Goal: Task Accomplishment & Management: Manage account settings

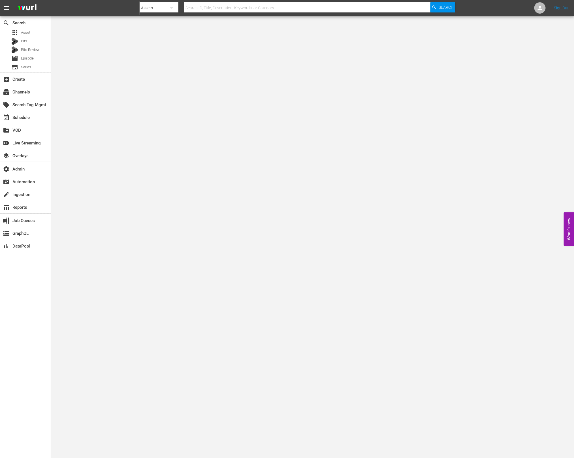
drag, startPoint x: 118, startPoint y: 179, endPoint x: 95, endPoint y: 135, distance: 49.8
click at [118, 178] on body "menu Search By Assets Search ID, Title, Description, Keywords, or Category Sear…" at bounding box center [287, 229] width 574 height 458
click at [31, 36] on div "apps Asset" at bounding box center [25, 33] width 51 height 8
click at [33, 34] on div "apps Asset" at bounding box center [25, 33] width 51 height 8
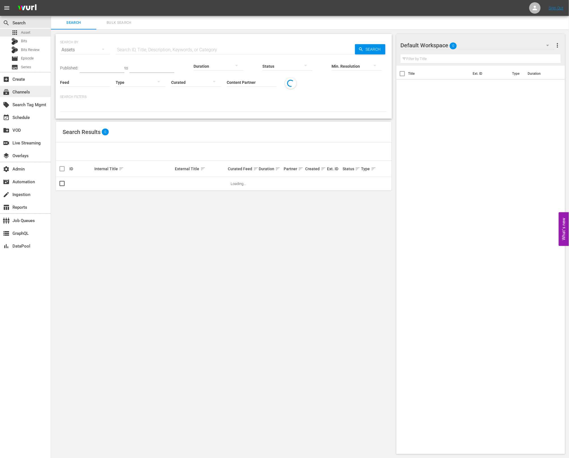
click at [37, 90] on div "subscriptions Channels" at bounding box center [25, 91] width 51 height 11
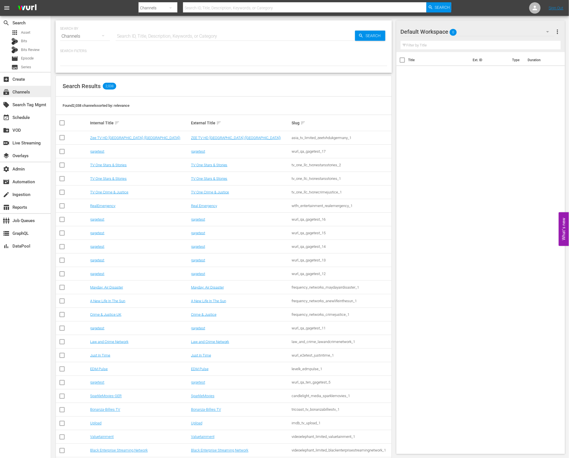
click at [18, 90] on div "subscriptions Channels" at bounding box center [16, 91] width 32 height 5
click at [147, 30] on input "text" at bounding box center [235, 36] width 239 height 14
type input "msg"
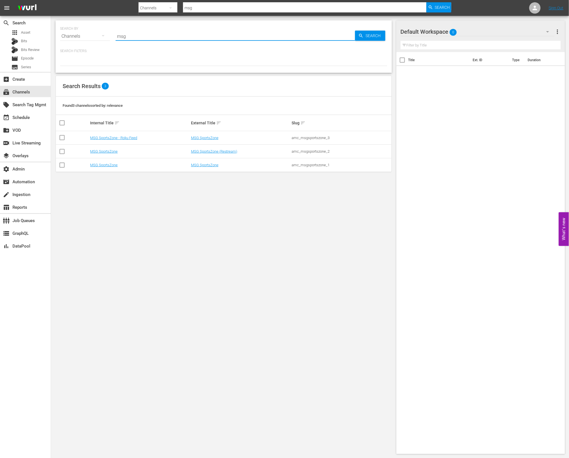
type input "MSG"
click at [209, 167] on link "MSG SportsZone" at bounding box center [204, 165] width 27 height 4
type input "MSG"
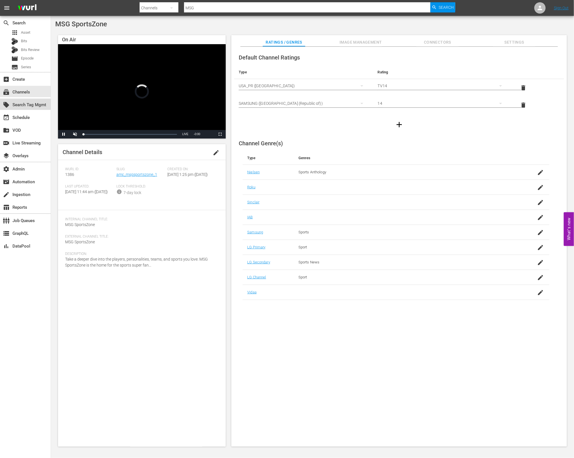
click at [32, 107] on div "local_offer Search Tag Mgmt" at bounding box center [16, 103] width 32 height 5
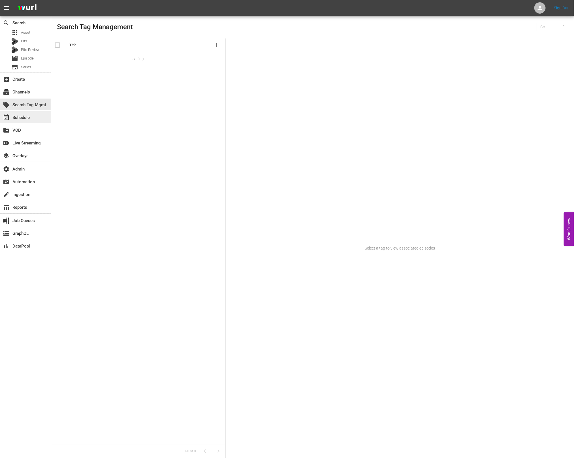
type input "Wurl (15)"
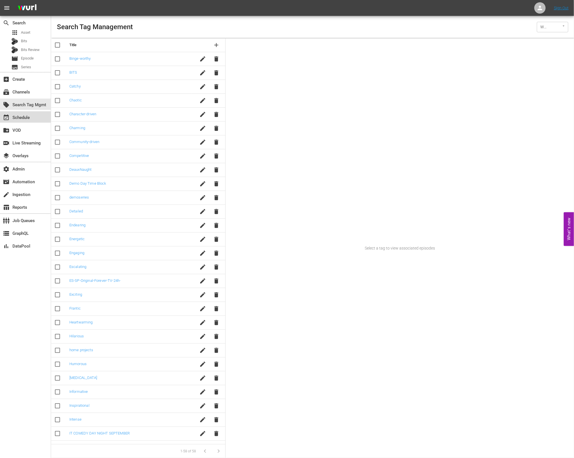
click at [33, 119] on div "event_available Schedule" at bounding box center [25, 116] width 51 height 11
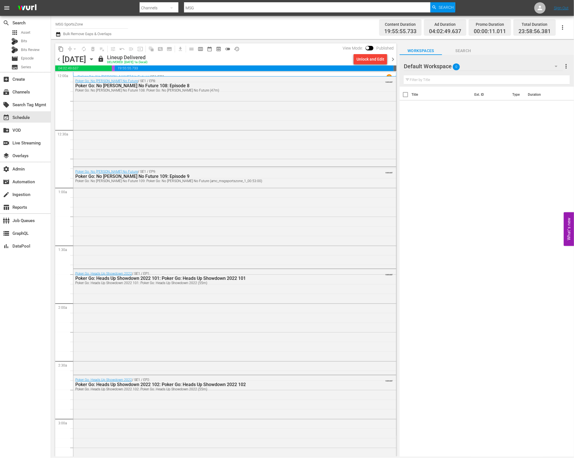
click at [392, 59] on span "chevron_right" at bounding box center [393, 59] width 7 height 7
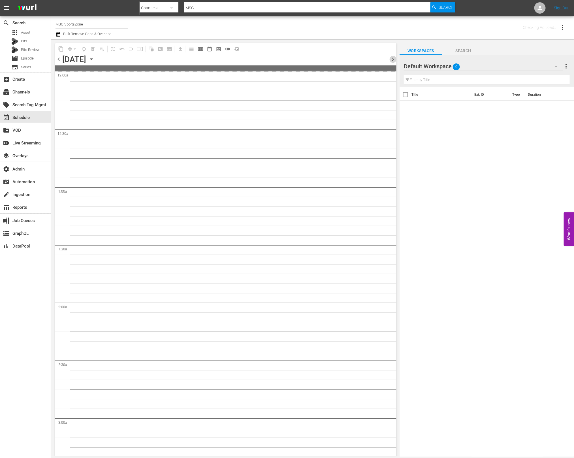
click at [392, 59] on span "chevron_right" at bounding box center [393, 59] width 7 height 7
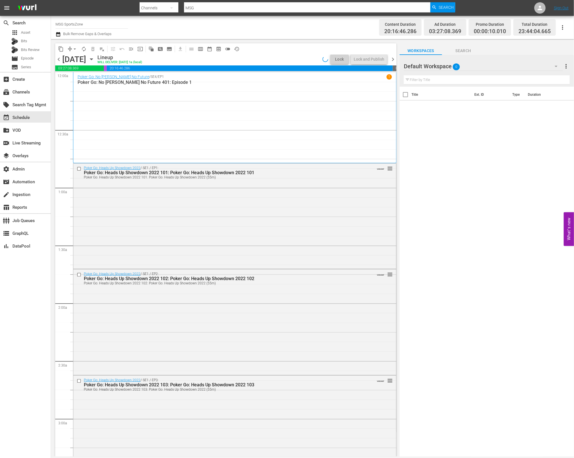
click at [59, 60] on span "chevron_left" at bounding box center [58, 59] width 7 height 7
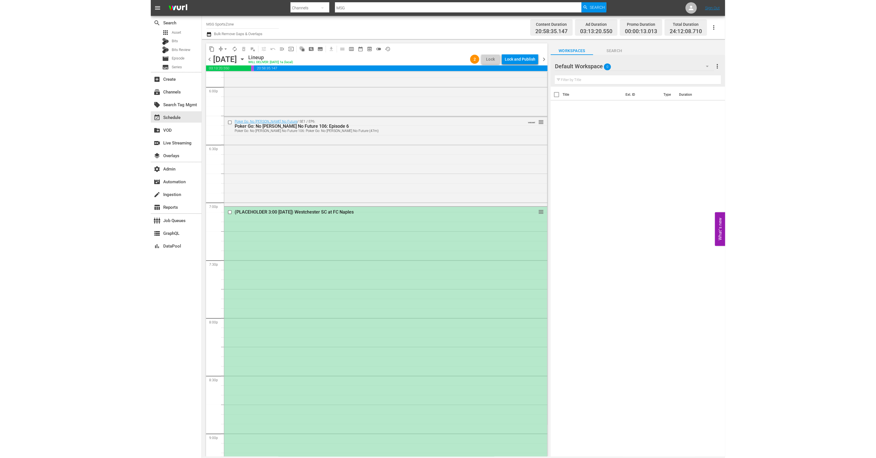
scroll to position [2216, 0]
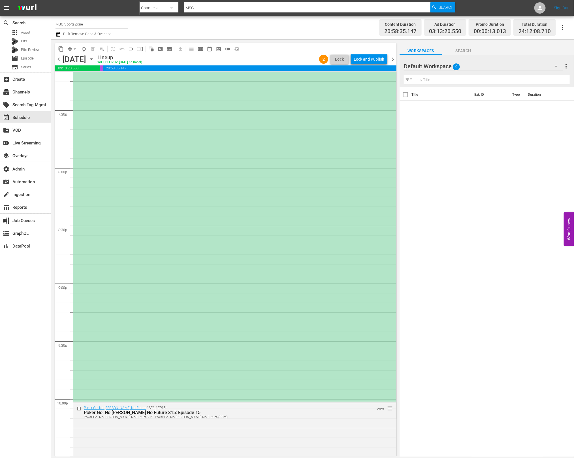
click at [226, 152] on div "(PLACEHOLDER 3:00 [DATE]) Westchester SC at FC Naples reorder" at bounding box center [234, 229] width 323 height 345
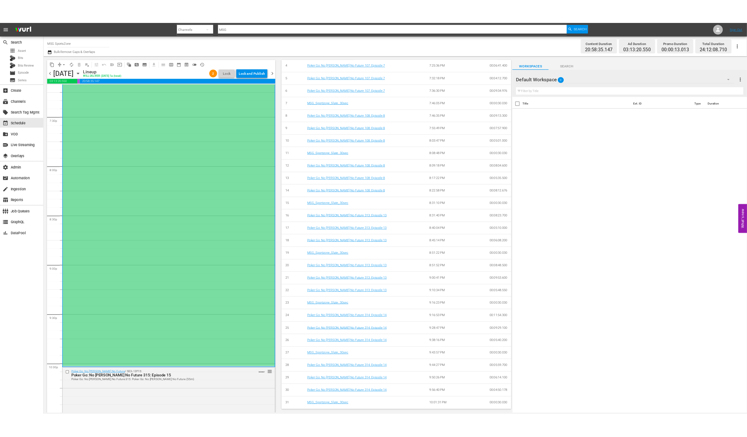
scroll to position [0, 0]
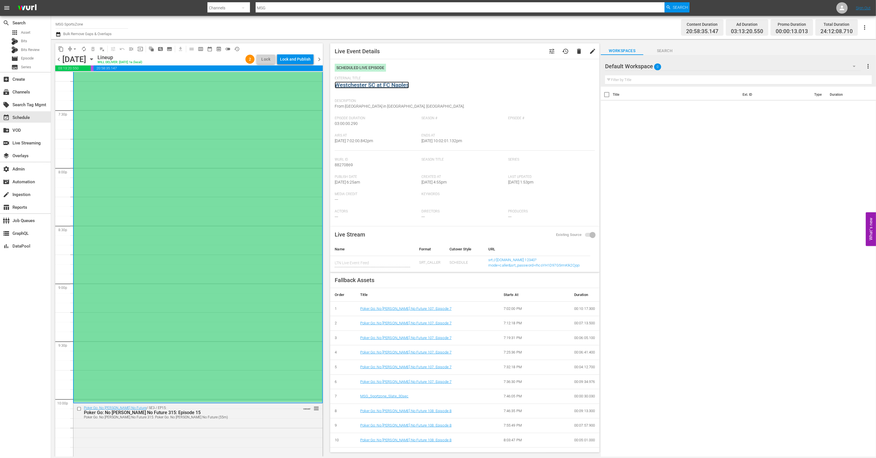
click at [390, 88] on link "Westchester SC at FC Naples" at bounding box center [372, 85] width 74 height 7
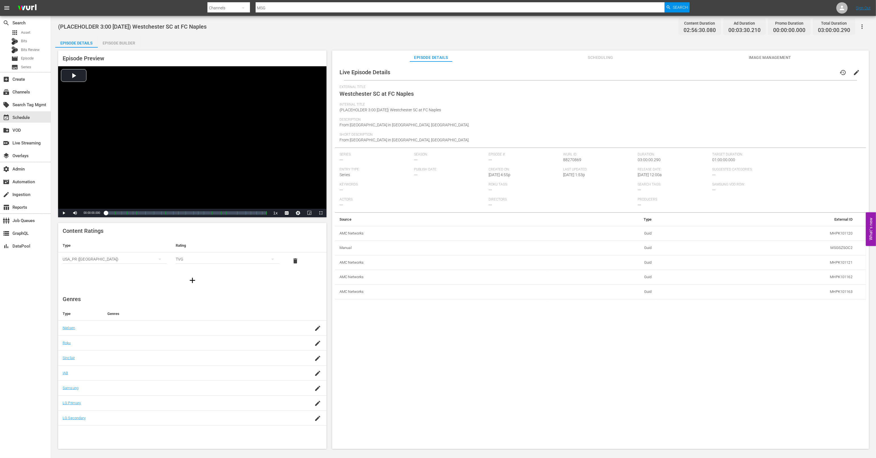
click at [574, 54] on span "Scheduling" at bounding box center [600, 57] width 42 height 7
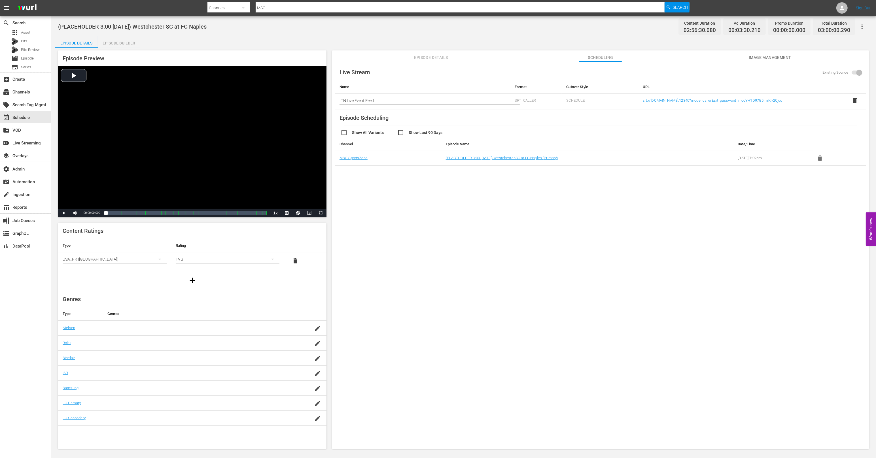
click at [574, 54] on span "Image Management" at bounding box center [770, 57] width 42 height 7
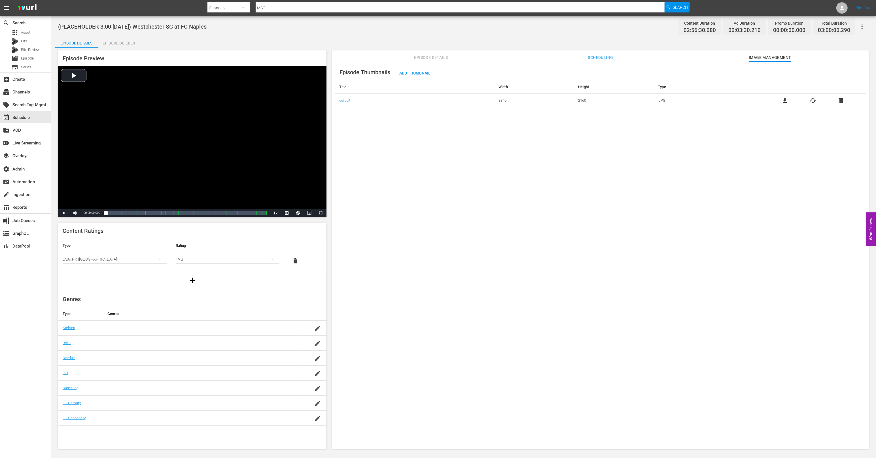
drag, startPoint x: 601, startPoint y: 54, endPoint x: 563, endPoint y: 54, distance: 38.5
click at [574, 54] on span "Scheduling" at bounding box center [600, 57] width 42 height 7
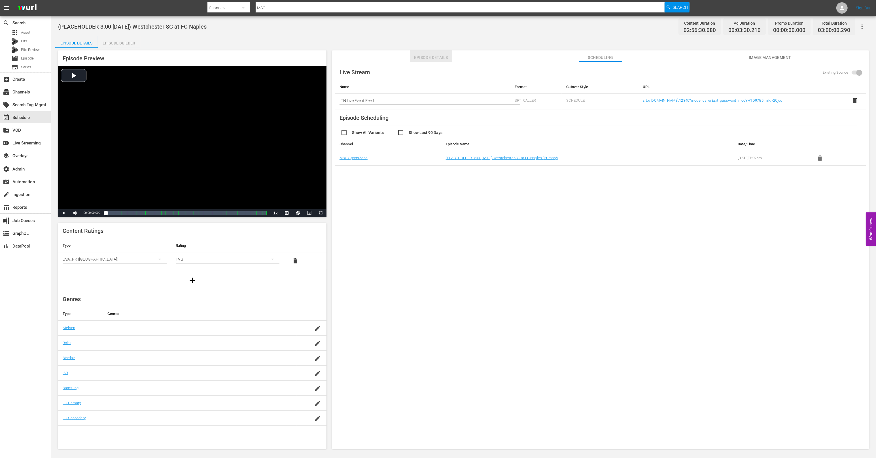
click at [441, 56] on span "Episode Details" at bounding box center [431, 57] width 42 height 7
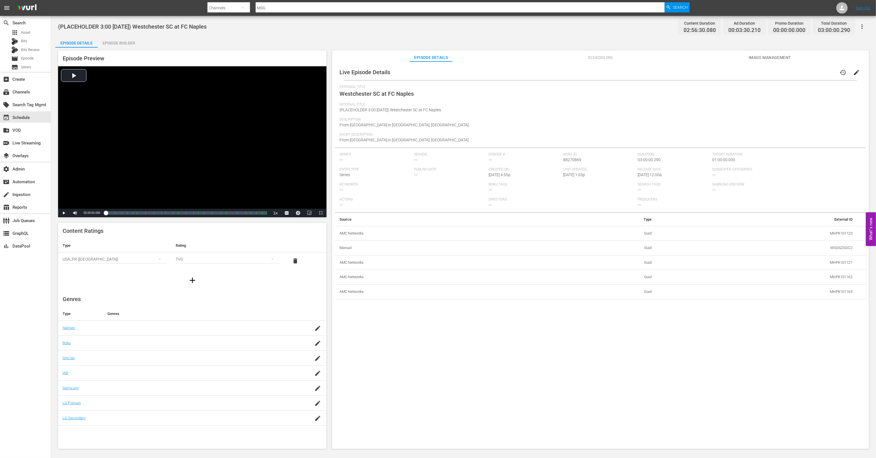
click at [545, 86] on span "External Title" at bounding box center [598, 87] width 519 height 5
click at [574, 34] on div "(PLACEHOLDER 3:00 - 8/30) Westchester SC at FC Naples Content Duration 02:56:30…" at bounding box center [463, 233] width 825 height 434
click at [428, 197] on span "Actors" at bounding box center [412, 199] width 146 height 5
click at [496, 212] on div "Live Episode Details history edit External Title Westchester SC at FC Naples In…" at bounding box center [600, 181] width 531 height 235
click at [574, 301] on div "Live Episode Details history edit External Title Westchester SC at FC Naples In…" at bounding box center [600, 257] width 537 height 393
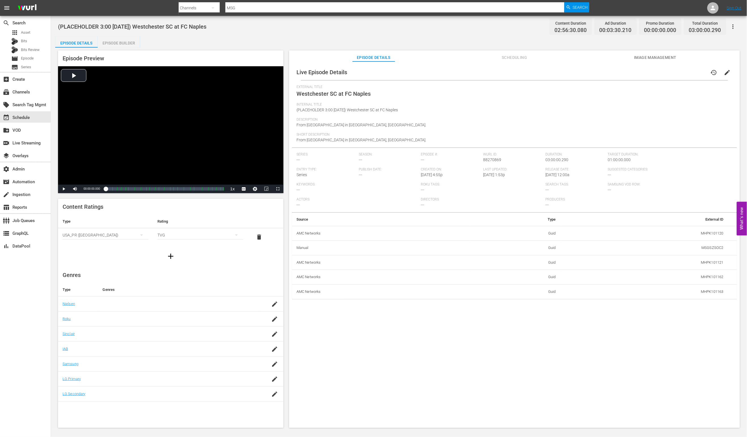
drag, startPoint x: 498, startPoint y: 355, endPoint x: 512, endPoint y: 358, distance: 14.0
click at [499, 355] on div "Live Episode Details history edit External Title Westchester SC at FC Naples In…" at bounding box center [514, 247] width 451 height 372
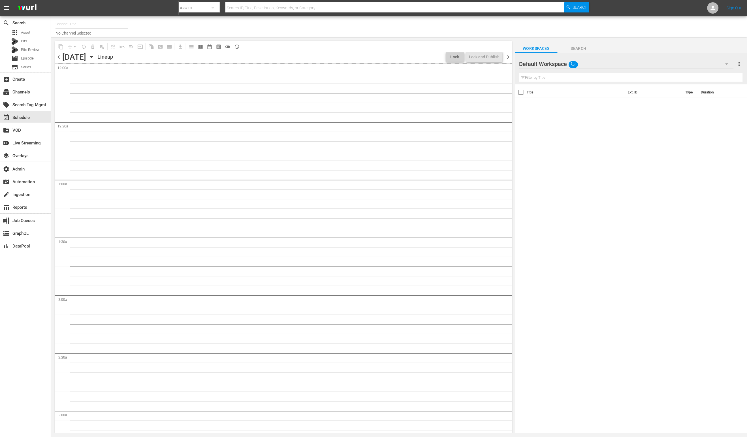
type input "MSG SportsZone (1386)"
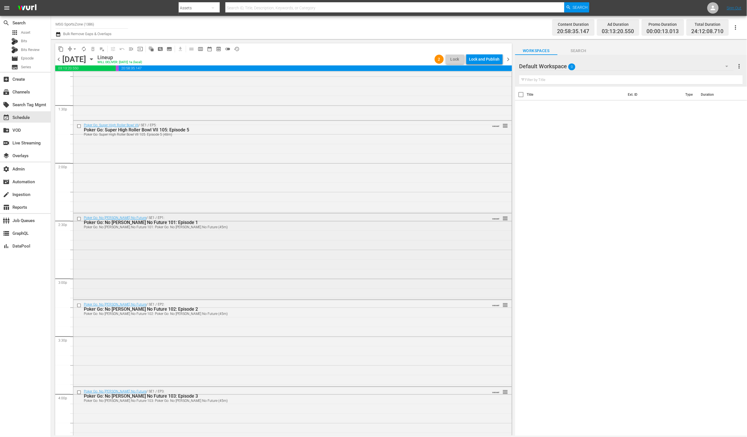
scroll to position [1568, 0]
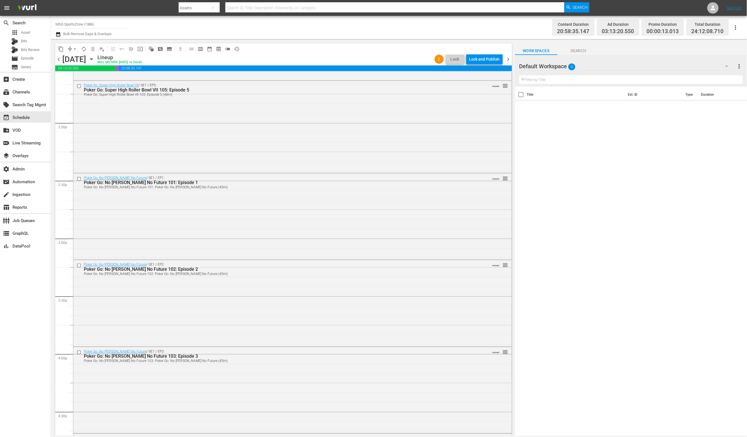
click at [237, 47] on span "history_outlined" at bounding box center [237, 49] width 6 height 6
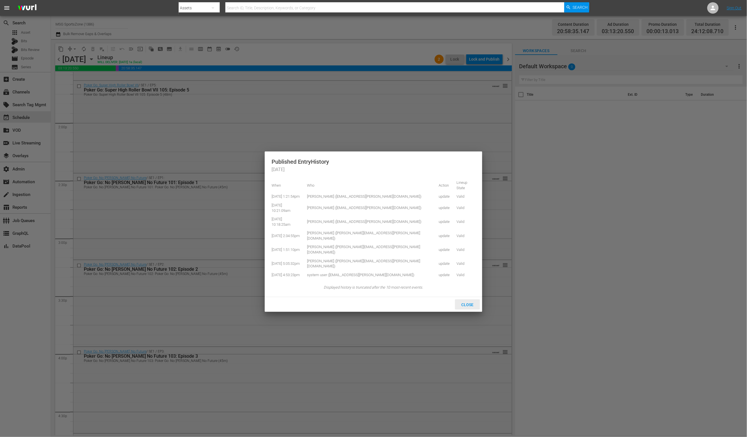
click at [466, 303] on span "Close" at bounding box center [467, 305] width 21 height 5
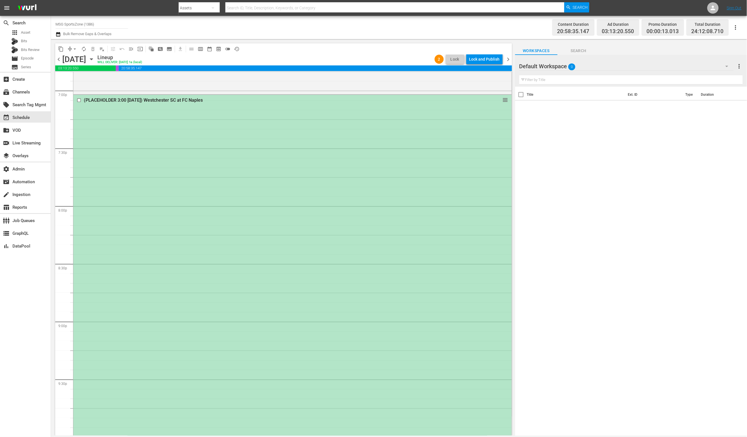
scroll to position [2062, 0]
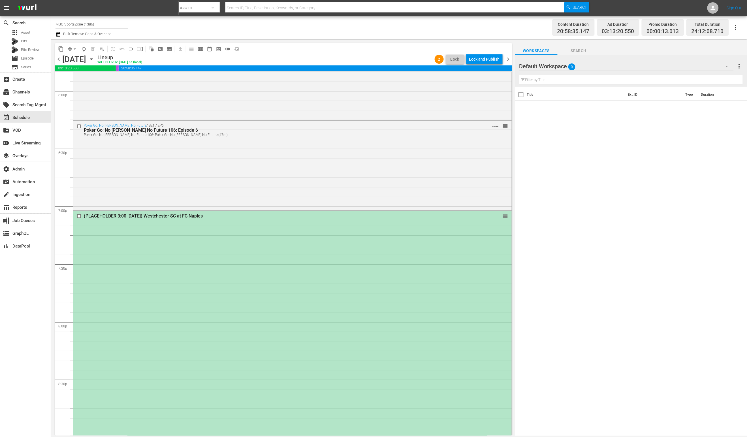
click at [281, 299] on div "(PLACEHOLDER 3:00 [DATE]) Westchester SC at FC Naples reorder" at bounding box center [292, 383] width 439 height 345
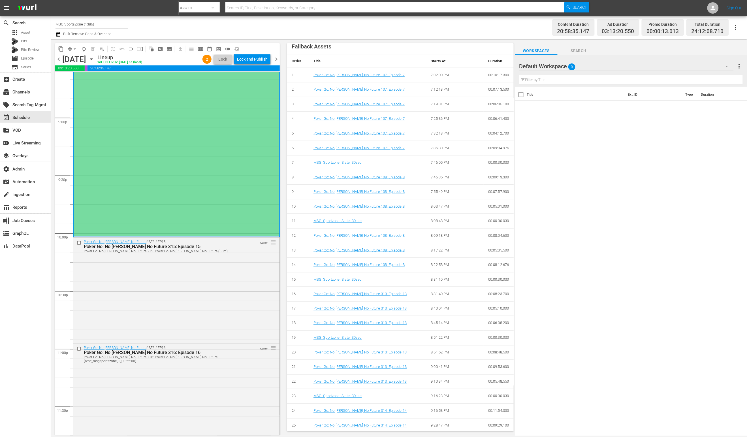
scroll to position [2422, 0]
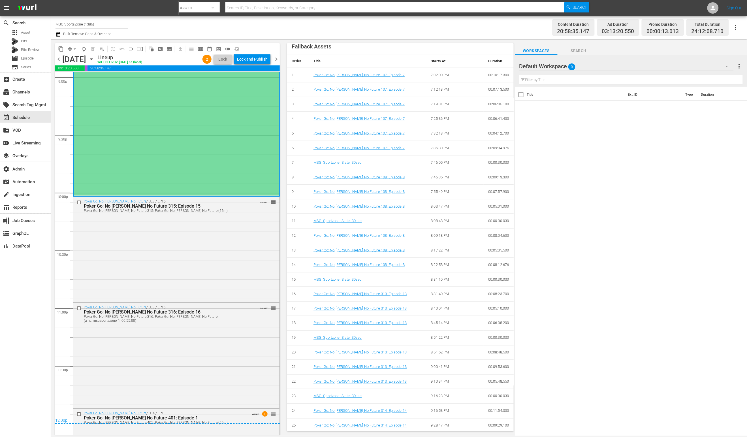
click at [159, 134] on div "(PLACEHOLDER 3:00 [DATE]) Westchester SC at FC Naples reorder" at bounding box center [177, 23] width 206 height 345
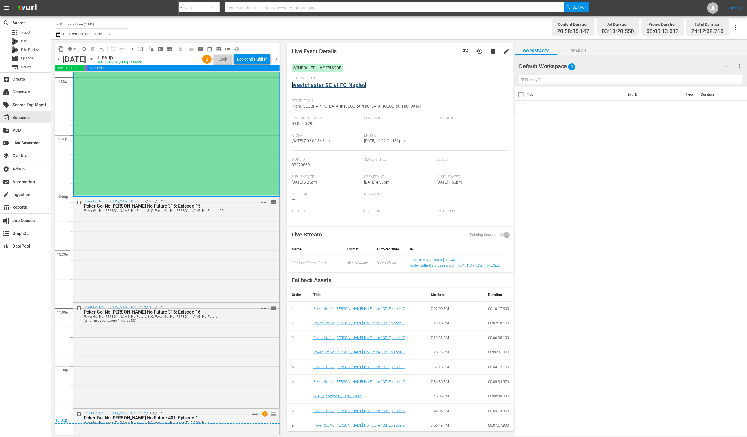
click at [350, 83] on link "Westchester SC at FC Naples" at bounding box center [329, 85] width 74 height 7
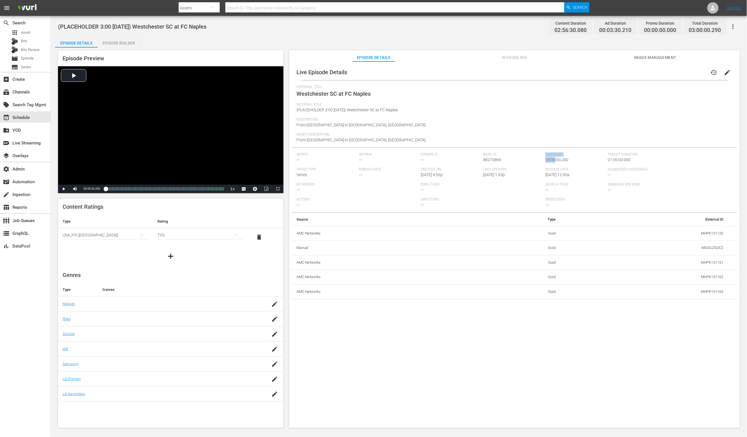
drag, startPoint x: 579, startPoint y: 160, endPoint x: 545, endPoint y: 155, distance: 34.6
click at [545, 149] on div "Live Episode Details history edit External Title Westchester SC at FC Naples In…" at bounding box center [514, 181] width 445 height 235
click at [544, 160] on div "Wurl ID: 88270869" at bounding box center [515, 159] width 62 height 15
drag, startPoint x: 544, startPoint y: 160, endPoint x: 574, endPoint y: 158, distance: 30.6
click at [574, 158] on div "Series: --- Season: --- Episode #: --- Wurl ID: 88270869 Duration: 03:00:00.290…" at bounding box center [515, 182] width 436 height 60
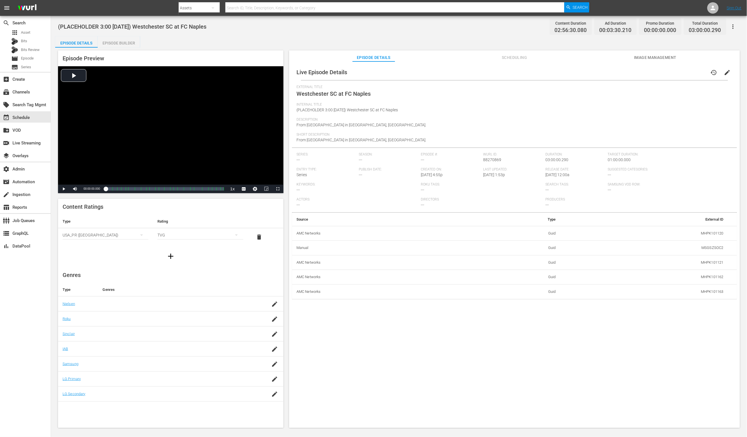
drag, startPoint x: 609, startPoint y: 210, endPoint x: 626, endPoint y: 231, distance: 27.1
click at [610, 212] on div "Producers ---" at bounding box center [608, 204] width 125 height 15
click at [512, 58] on span "Scheduling" at bounding box center [515, 57] width 42 height 7
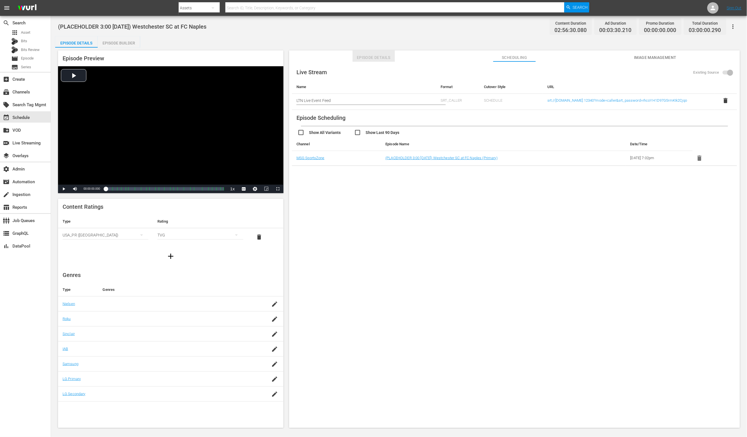
click at [376, 57] on span "Episode Details" at bounding box center [374, 57] width 42 height 7
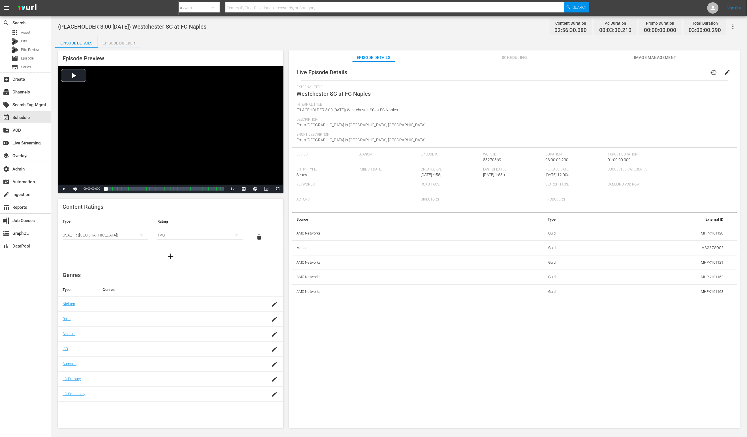
click at [486, 160] on span "88270869" at bounding box center [493, 160] width 18 height 5
copy span "88270869"
click at [711, 247] on td "MSGSZSOC2" at bounding box center [645, 248] width 168 height 15
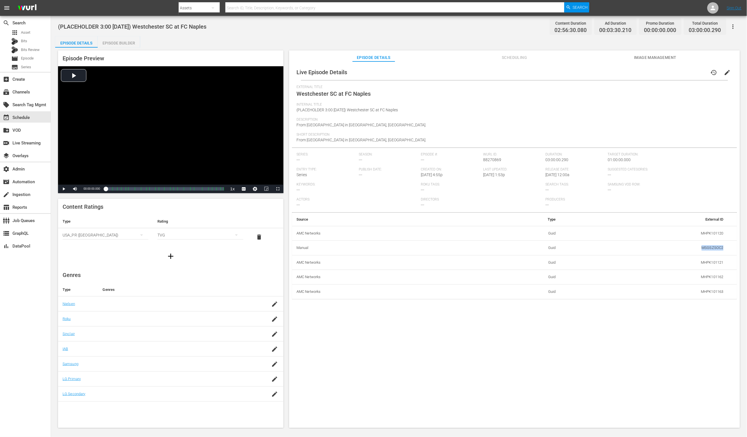
copy td "MSGSZSOC2"
drag, startPoint x: 570, startPoint y: 250, endPoint x: 541, endPoint y: 248, distance: 28.9
click at [541, 248] on tr "Manual Guid MSGSZSOC2" at bounding box center [514, 248] width 445 height 15
drag, startPoint x: 545, startPoint y: 247, endPoint x: 557, endPoint y: 249, distance: 12.0
click at [556, 248] on td "Guid" at bounding box center [514, 248] width 91 height 15
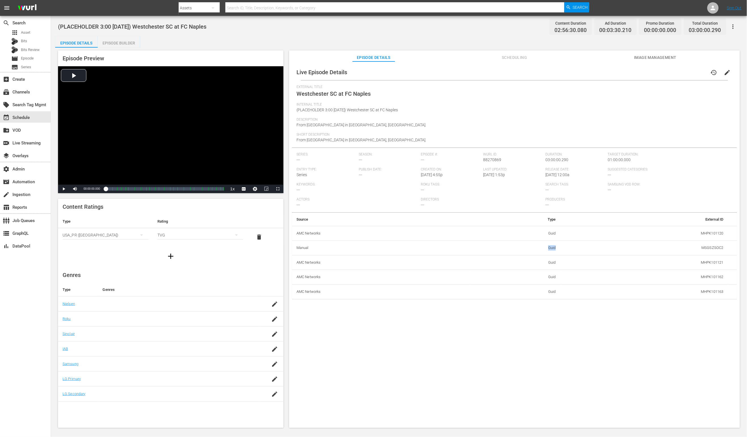
copy td "Guid"
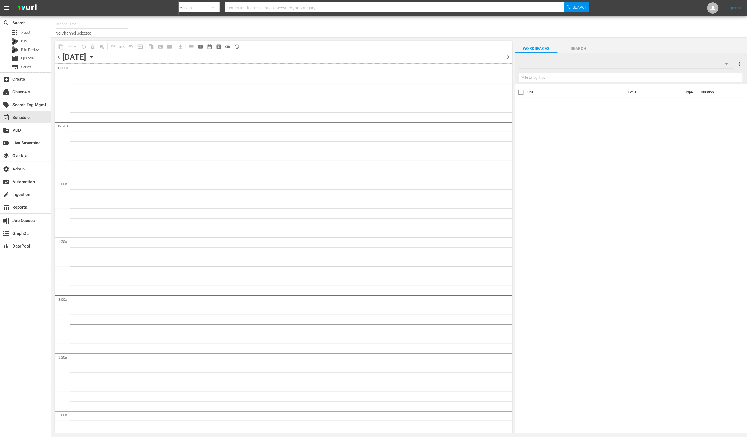
type input "MSG SportsZone (1386)"
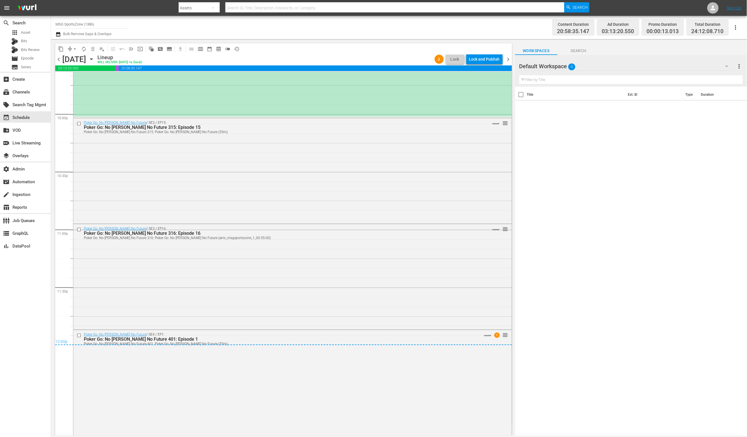
scroll to position [2368, 0]
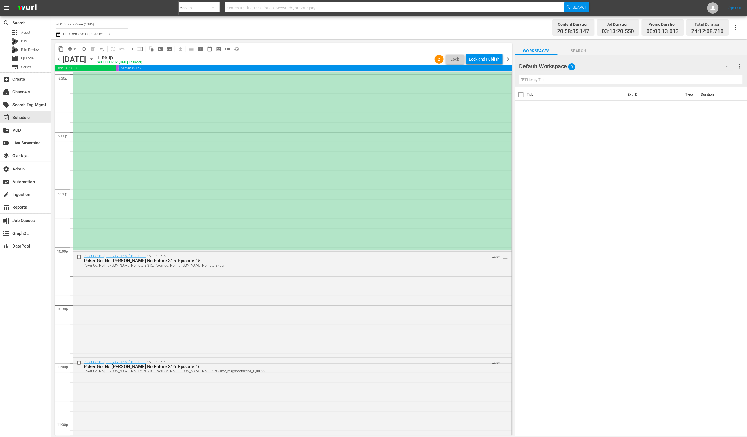
click at [242, 127] on div "(PLACEHOLDER 3:00 [DATE]) Westchester SC at FC Naples reorder" at bounding box center [292, 77] width 439 height 345
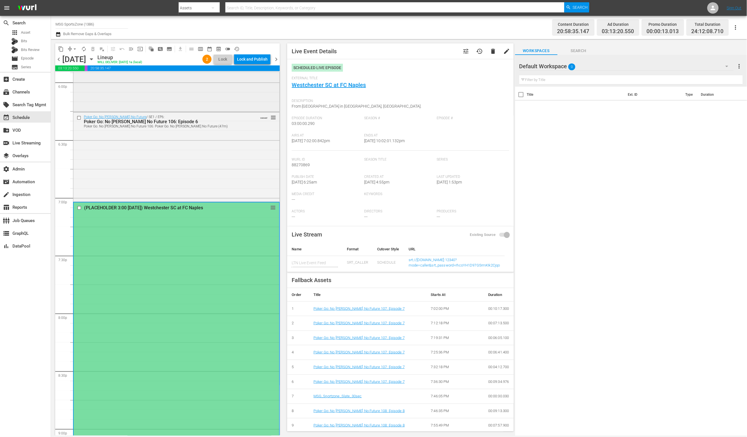
scroll to position [1760, 0]
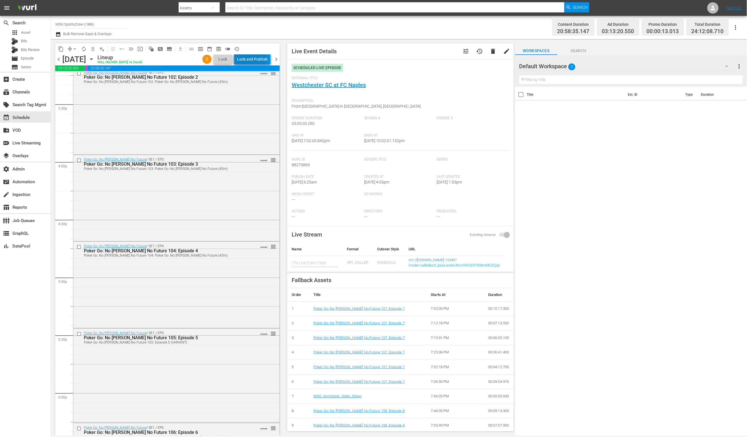
click at [252, 56] on div "Lock and Publish" at bounding box center [252, 59] width 31 height 10
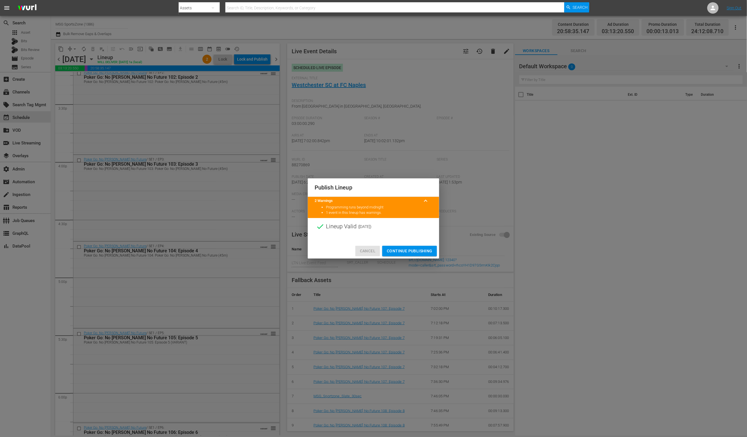
click at [368, 253] on span "Cancel" at bounding box center [368, 251] width 16 height 7
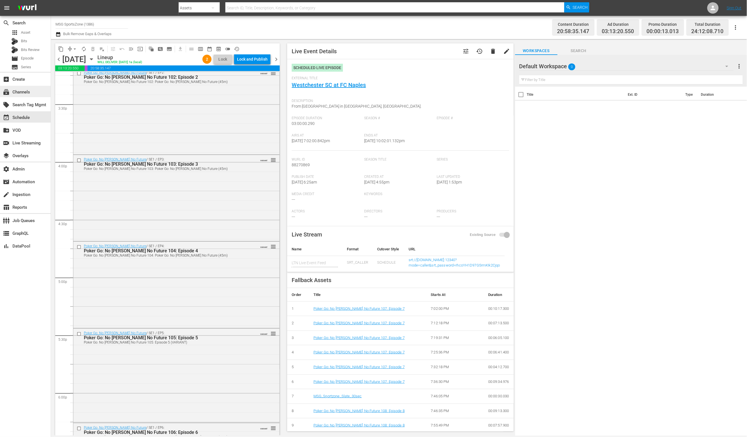
click at [39, 92] on div "subscriptions Channels" at bounding box center [25, 91] width 51 height 11
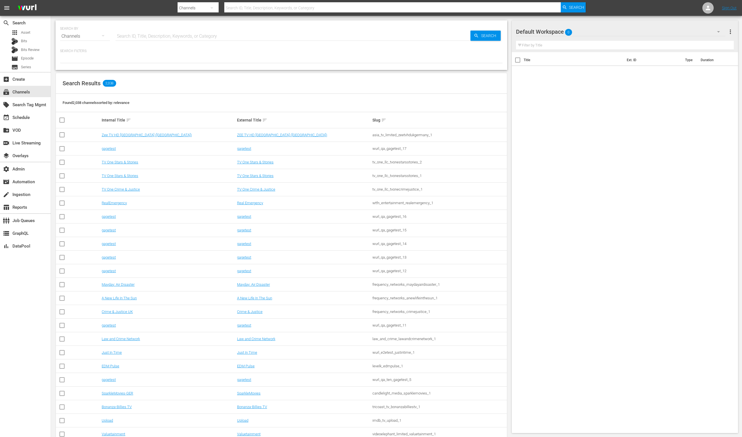
click at [147, 34] on input "text" at bounding box center [293, 36] width 355 height 14
type input "MSG"
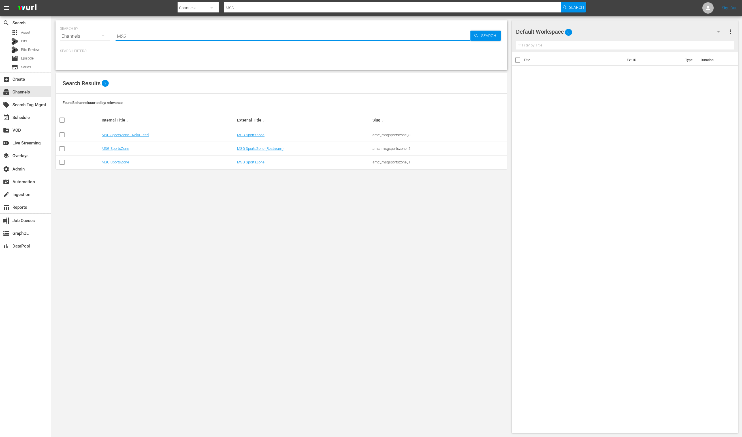
drag, startPoint x: 438, startPoint y: 183, endPoint x: 424, endPoint y: 166, distance: 21.9
click at [436, 180] on div "SEARCH BY Search By Channels Search ID, Title, Description, Keywords, or Catego…" at bounding box center [281, 227] width 461 height 422
drag, startPoint x: 419, startPoint y: 161, endPoint x: 368, endPoint y: 163, distance: 51.1
click at [369, 162] on tr "MSG SportsZone MSG SportsZone amc_msgsportszone_1" at bounding box center [281, 163] width 451 height 14
copy tr "amc_msgsportszone_1"
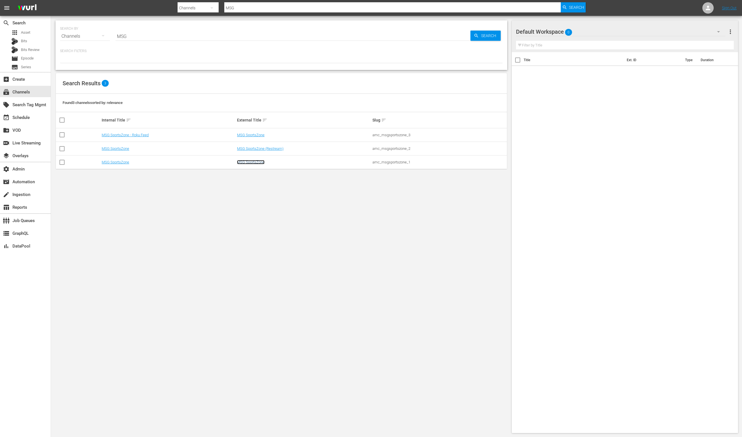
click at [254, 163] on link "MSG SportsZone" at bounding box center [250, 162] width 27 height 4
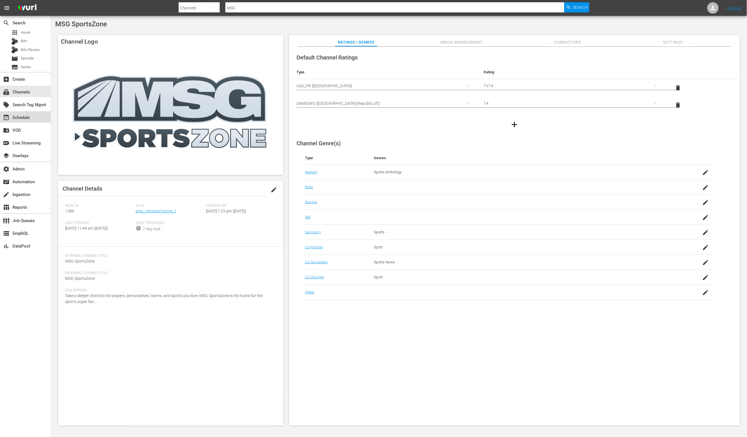
click at [36, 116] on div "event_available Schedule" at bounding box center [25, 116] width 51 height 11
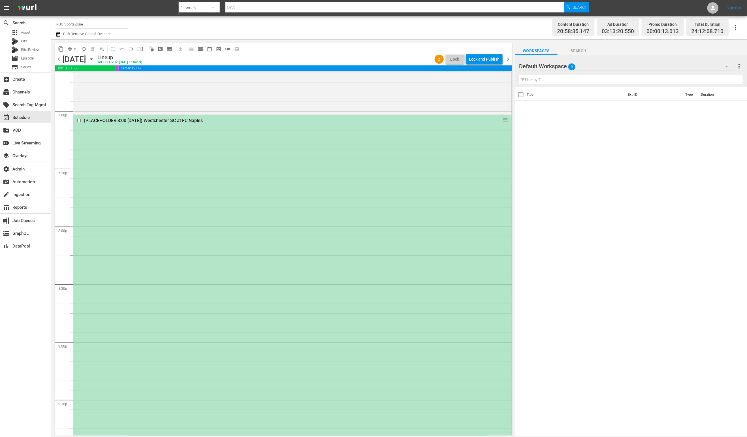
scroll to position [2117, 0]
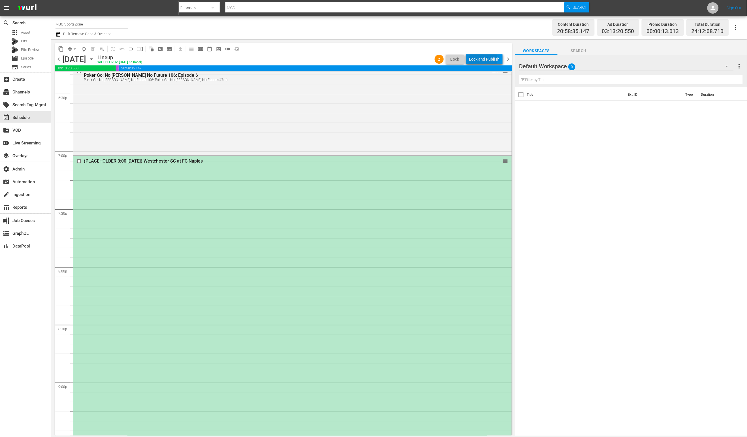
click at [481, 60] on div "Lock and Publish" at bounding box center [484, 59] width 31 height 10
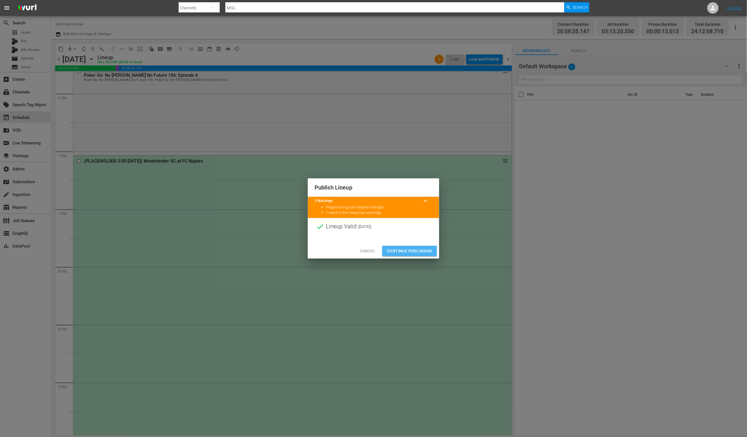
click at [399, 254] on span "Continue Publishing" at bounding box center [410, 251] width 46 height 7
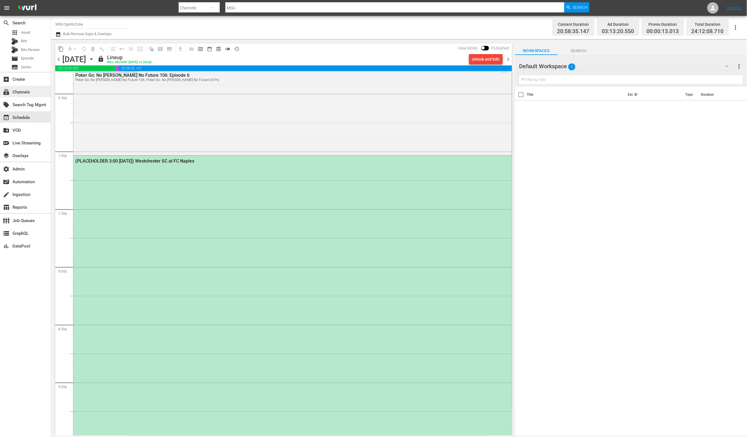
click at [36, 92] on div "subscriptions Channels" at bounding box center [25, 91] width 51 height 11
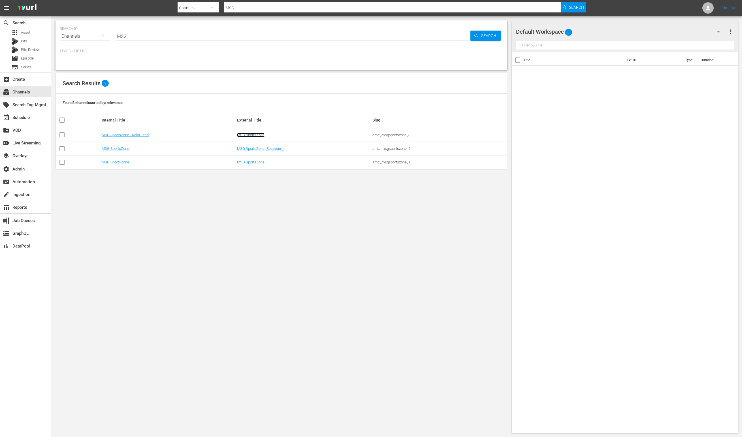
click at [263, 135] on link "MSG SportsZone" at bounding box center [250, 135] width 27 height 4
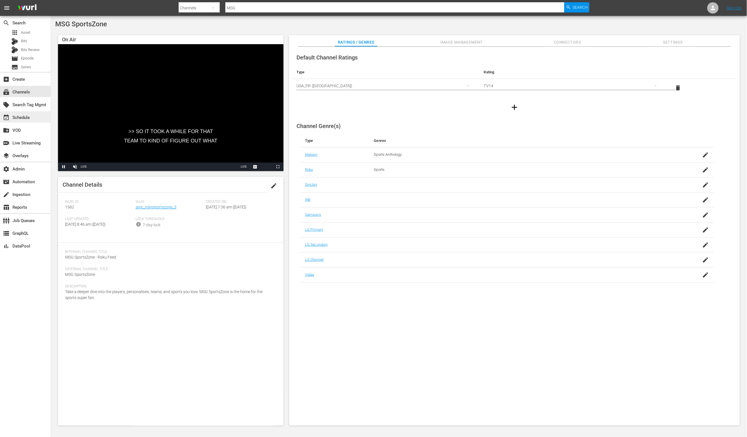
click at [38, 120] on div "event_available Schedule" at bounding box center [25, 116] width 51 height 11
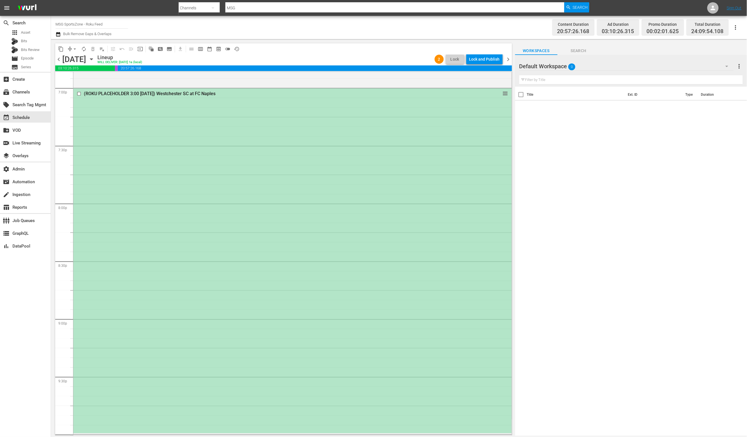
scroll to position [2176, 0]
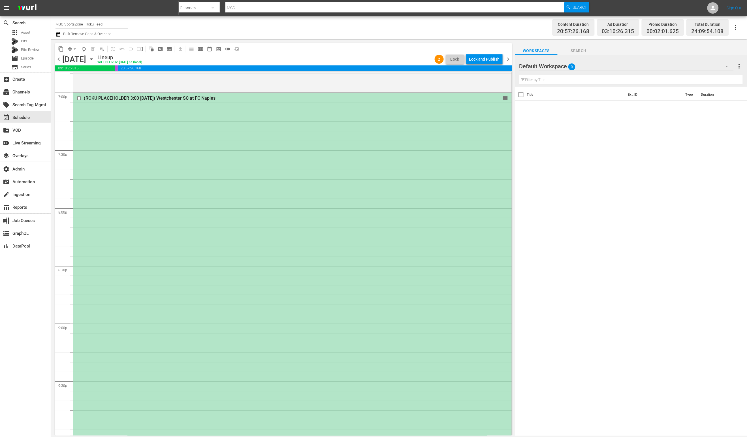
click at [245, 177] on div "(ROKU PLACEHOLDER 3:00 [DATE]) Westchester SC at FC Naples reorder" at bounding box center [292, 265] width 439 height 345
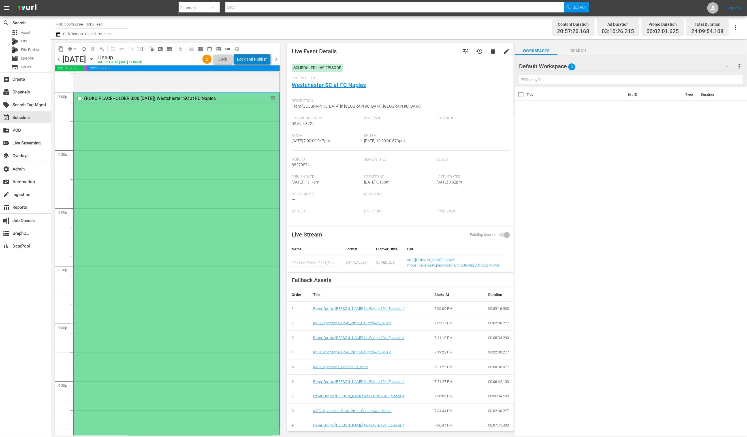
click at [258, 59] on div "Lock and Publish" at bounding box center [252, 59] width 31 height 10
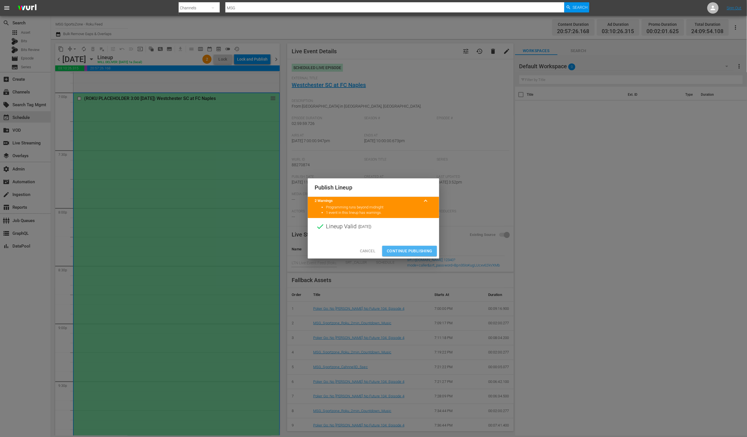
click at [415, 252] on span "Continue Publishing" at bounding box center [410, 251] width 46 height 7
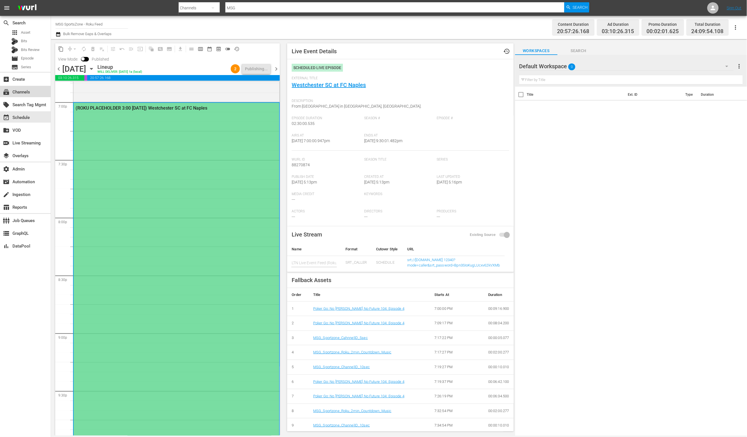
click at [33, 94] on div "subscriptions Channels" at bounding box center [25, 91] width 51 height 11
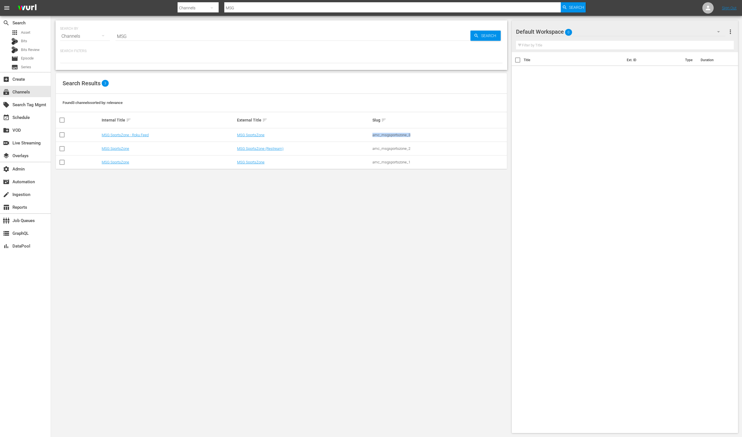
drag, startPoint x: 430, startPoint y: 135, endPoint x: 366, endPoint y: 139, distance: 64.1
click at [366, 139] on tr "MSG SportsZone - Roku Feed MSG SportsZone amc_msgsportszone_3" at bounding box center [281, 135] width 451 height 14
copy tr "amc_msgsportszone_3"
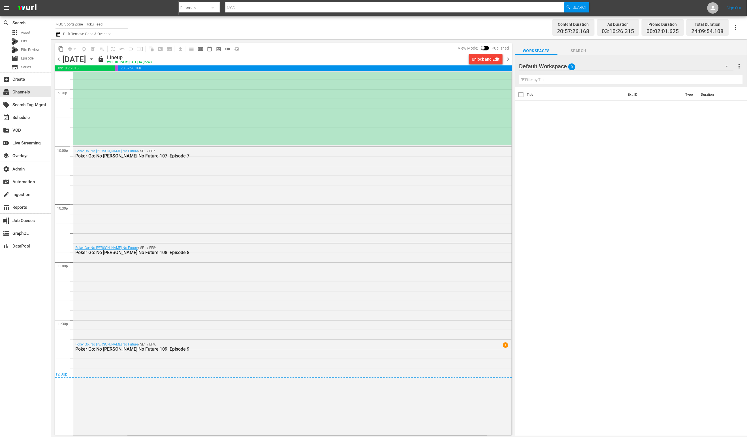
scroll to position [2460, 0]
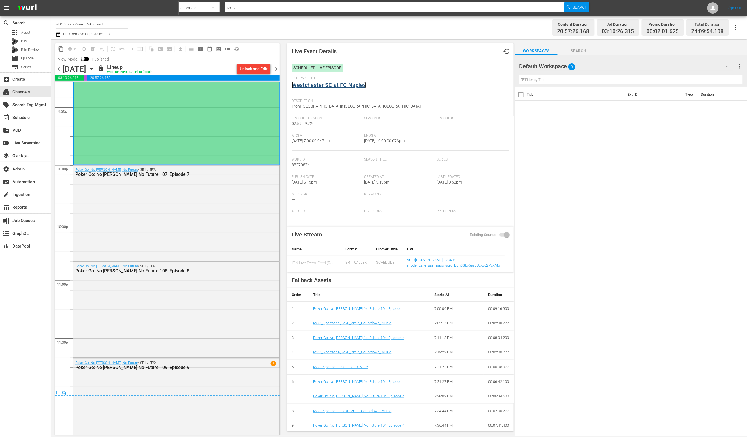
click at [336, 83] on link "Westchester SC at FC Naples" at bounding box center [329, 85] width 74 height 7
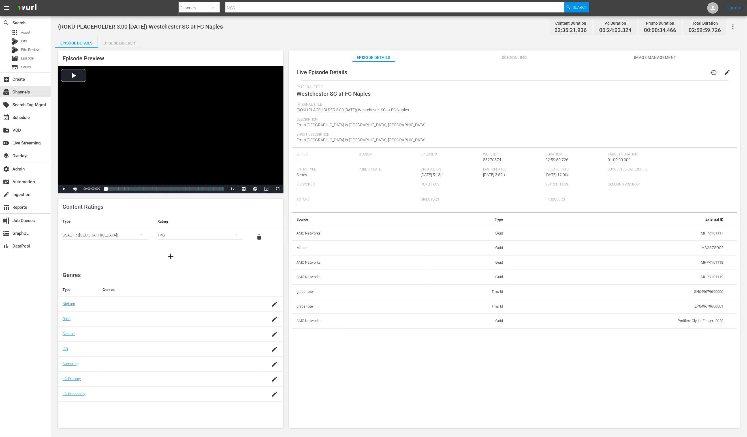
click at [491, 158] on span "88270874" at bounding box center [493, 160] width 18 height 5
copy span "88270874"
drag, startPoint x: 699, startPoint y: 248, endPoint x: 723, endPoint y: 249, distance: 24.4
click at [723, 249] on td "MSGSZSOC2" at bounding box center [618, 248] width 221 height 15
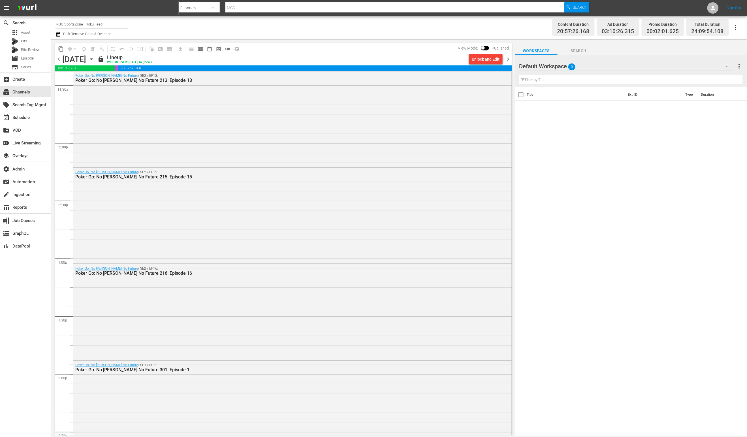
scroll to position [2322, 0]
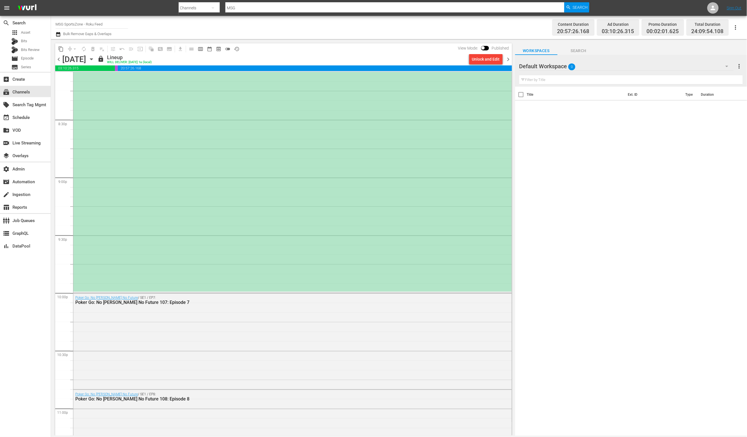
click at [275, 173] on div "(ROKU PLACEHOLDER 3:00 [DATE]) Westchester SC at FC Naples" at bounding box center [292, 119] width 439 height 345
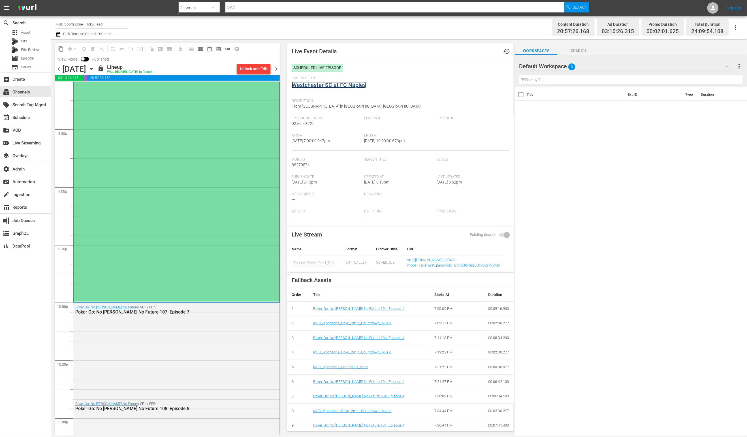
click at [338, 85] on link "Westchester SC at FC Naples" at bounding box center [329, 85] width 74 height 7
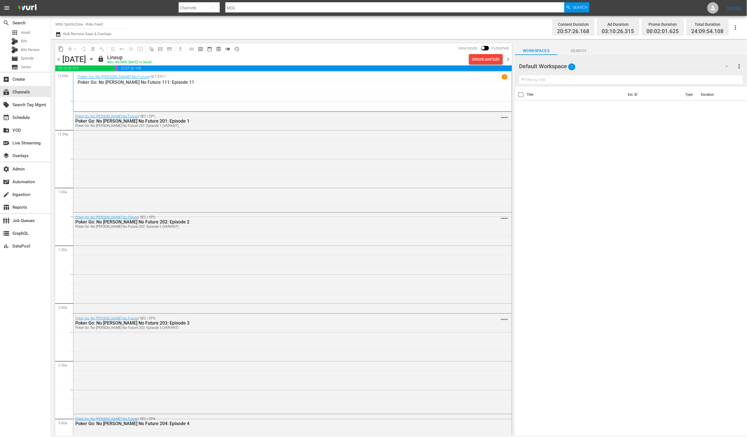
click at [492, 60] on div "Unlock and Edit" at bounding box center [486, 59] width 28 height 10
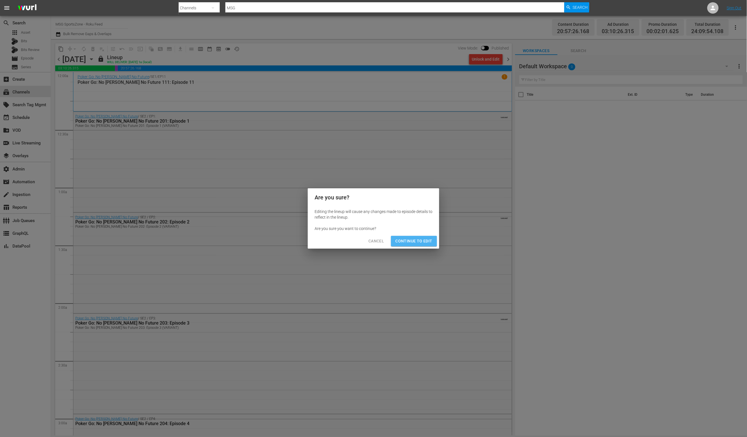
click at [420, 243] on span "Continue to Edit" at bounding box center [414, 241] width 37 height 7
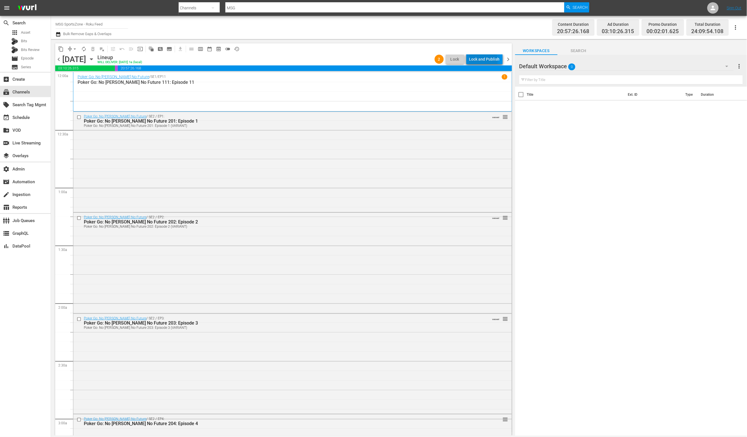
click at [484, 60] on div "Lock and Publish" at bounding box center [484, 59] width 31 height 10
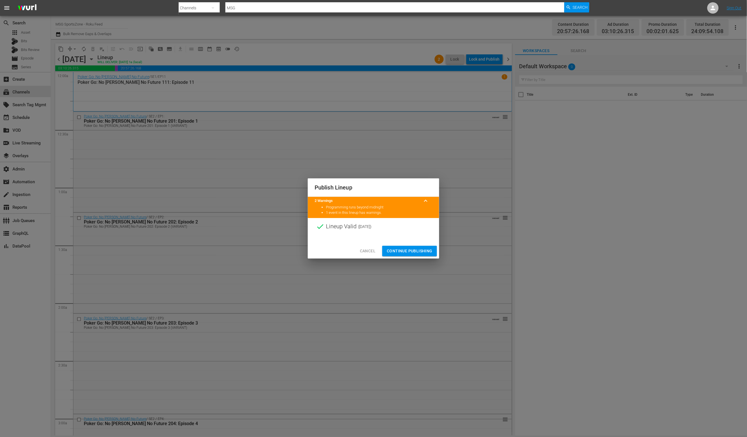
click at [418, 248] on span "Continue Publishing" at bounding box center [410, 251] width 46 height 7
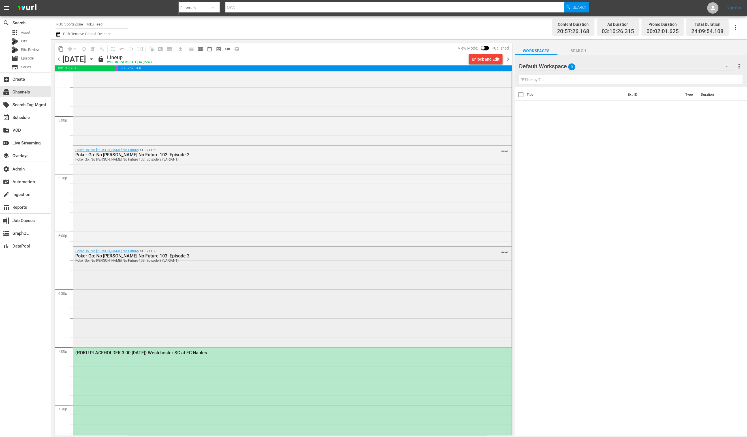
scroll to position [2129, 0]
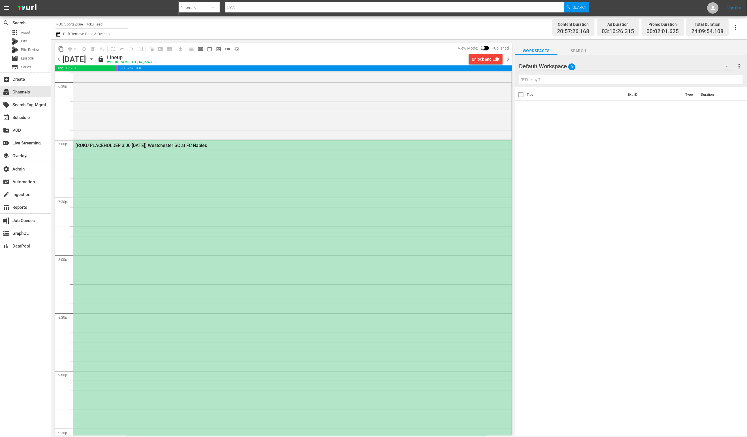
click at [188, 224] on div "(ROKU PLACEHOLDER 3:00 [DATE]) Westchester SC at FC Naples" at bounding box center [292, 312] width 439 height 345
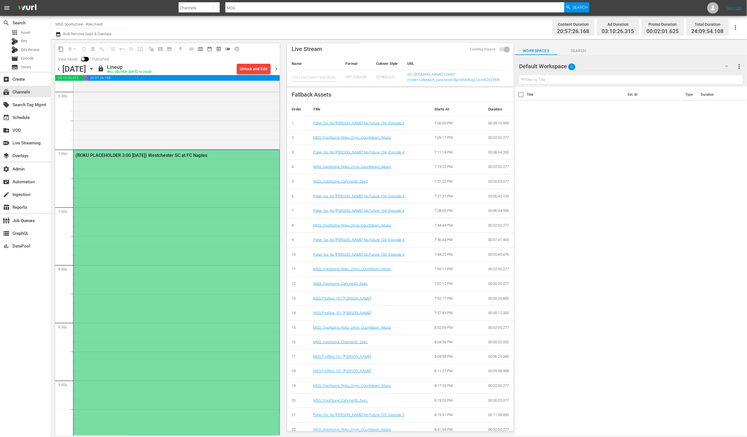
scroll to position [0, 0]
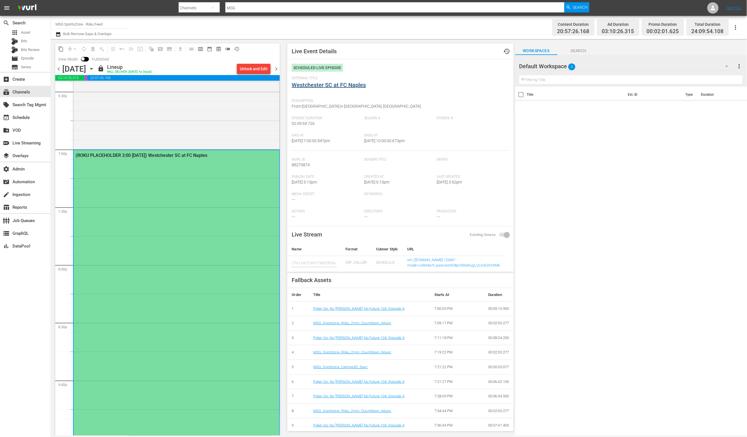
click at [330, 79] on span "External Title" at bounding box center [399, 78] width 214 height 5
click at [331, 85] on link "Westchester SC at FC Naples" at bounding box center [329, 85] width 74 height 7
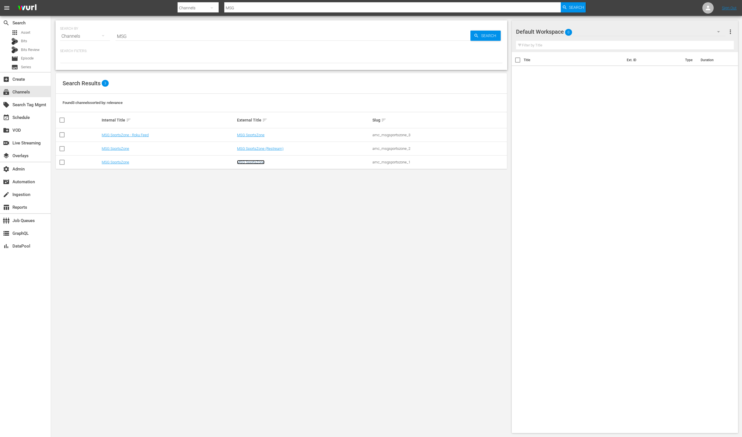
click at [255, 161] on link "MSG SportsZone" at bounding box center [250, 162] width 27 height 4
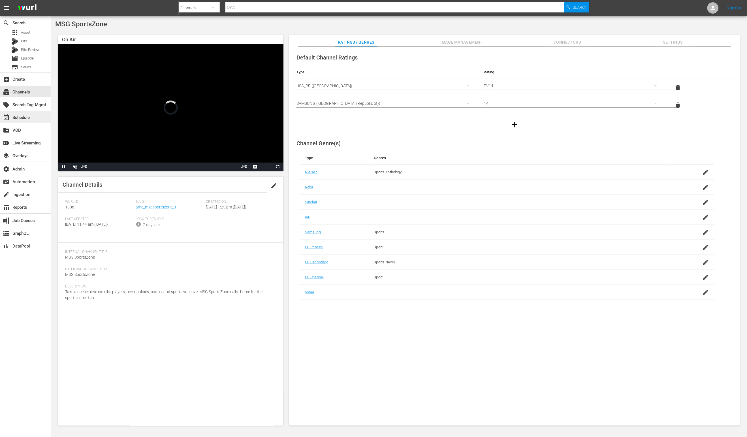
click at [28, 112] on div "event_available Schedule" at bounding box center [25, 116] width 51 height 11
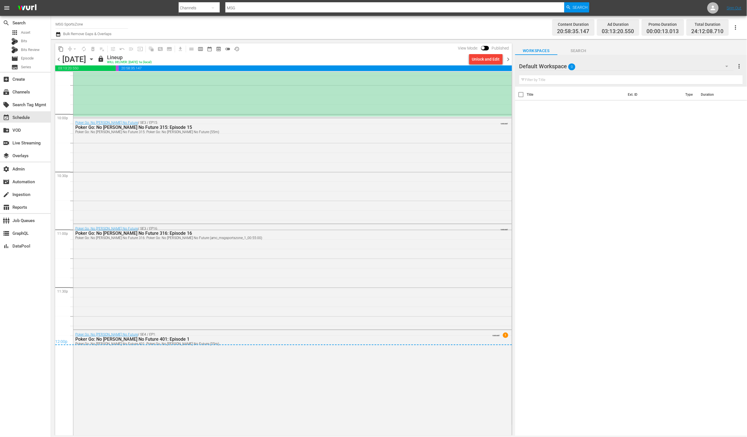
scroll to position [2376, 0]
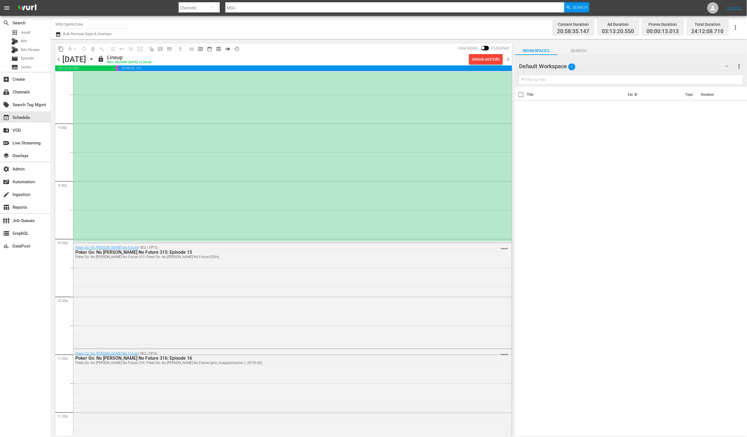
click at [381, 120] on div "(PLACEHOLDER 3:00 [DATE]) Westchester SC at FC Naples" at bounding box center [292, 69] width 439 height 345
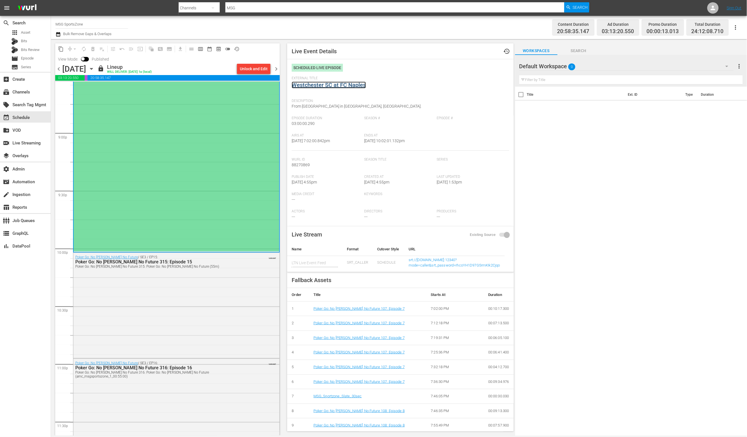
click at [348, 84] on link "Westchester SC at FC Naples" at bounding box center [329, 85] width 74 height 7
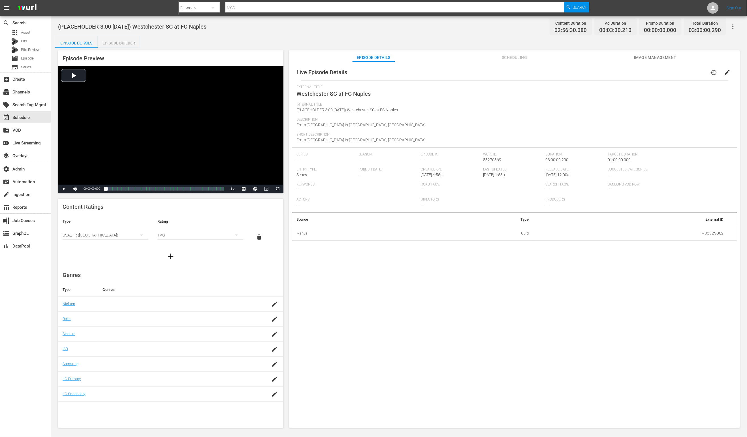
click at [498, 95] on div "External Title Westchester SC at FC Naples" at bounding box center [515, 94] width 436 height 18
click at [22, 94] on div "subscriptions Channels" at bounding box center [16, 91] width 32 height 5
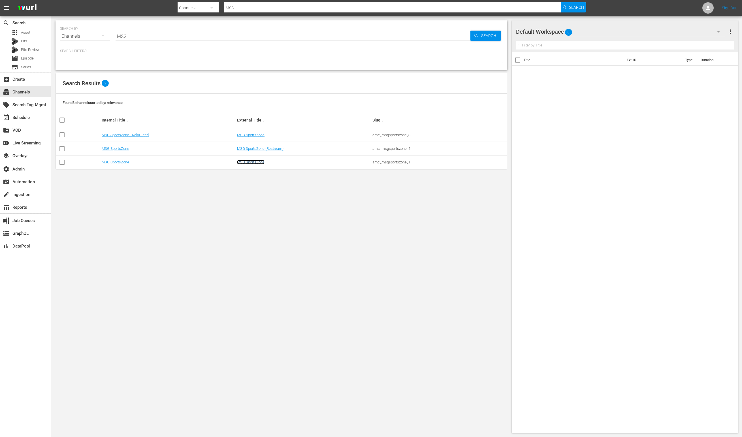
click at [239, 162] on link "MSG SportsZone" at bounding box center [250, 162] width 27 height 4
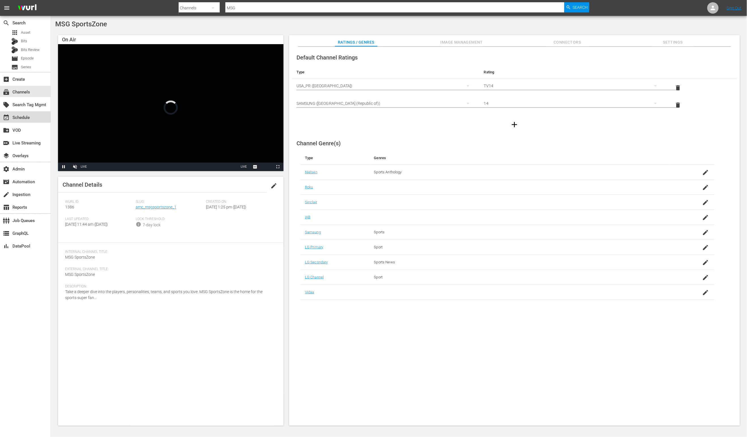
click at [28, 118] on div "event_available Schedule" at bounding box center [16, 116] width 32 height 5
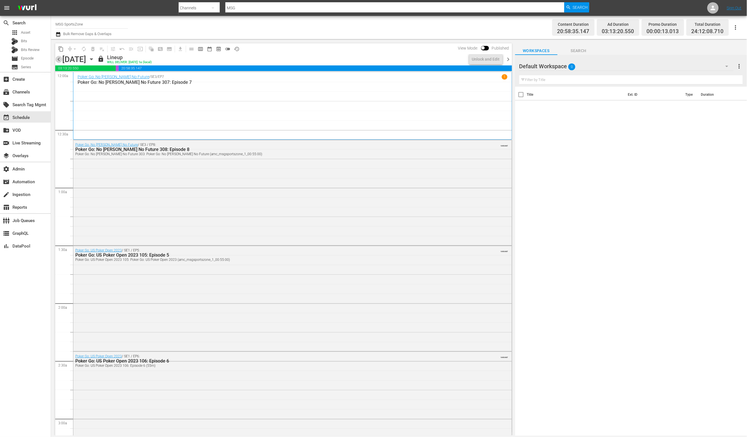
click at [59, 59] on span "chevron_left" at bounding box center [58, 59] width 7 height 7
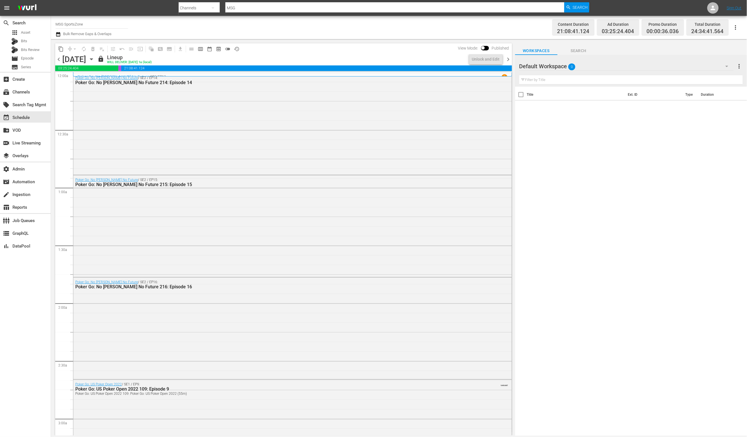
click at [59, 60] on span "chevron_left" at bounding box center [58, 59] width 7 height 7
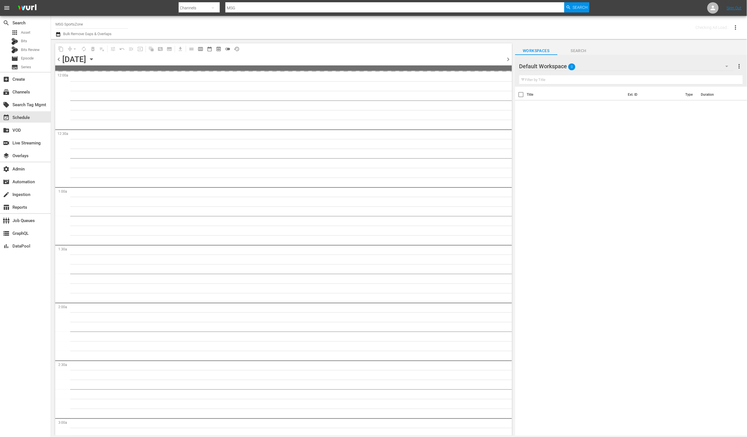
click at [59, 60] on span "chevron_left" at bounding box center [58, 59] width 7 height 7
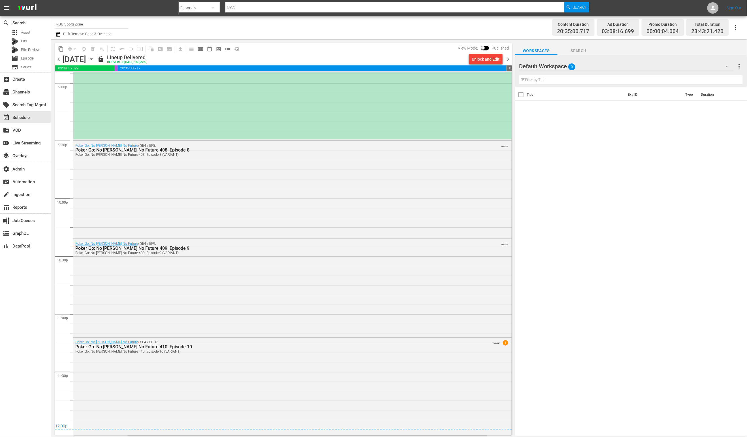
scroll to position [2267, 0]
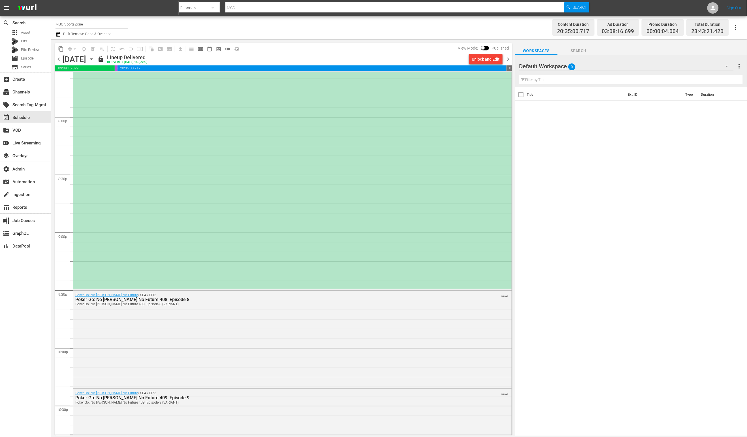
click at [240, 190] on div "(PLACEHOLDER 2:30 [DATE]) Portland Hearts of Pine at [GEOGRAPHIC_DATA]" at bounding box center [292, 145] width 439 height 287
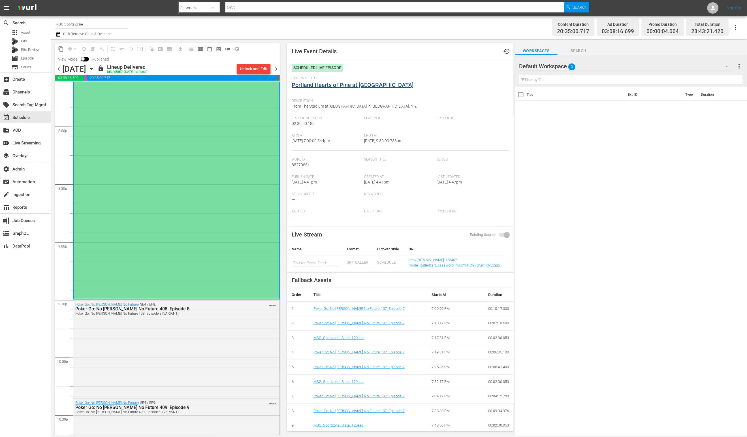
drag, startPoint x: 323, startPoint y: 80, endPoint x: 324, endPoint y: 84, distance: 3.9
click at [323, 81] on div "External Title Portland Hearts of Pine at [GEOGRAPHIC_DATA]" at bounding box center [400, 86] width 217 height 20
click at [324, 84] on link "Portland Hearts of Pine at [GEOGRAPHIC_DATA]" at bounding box center [353, 85] width 122 height 7
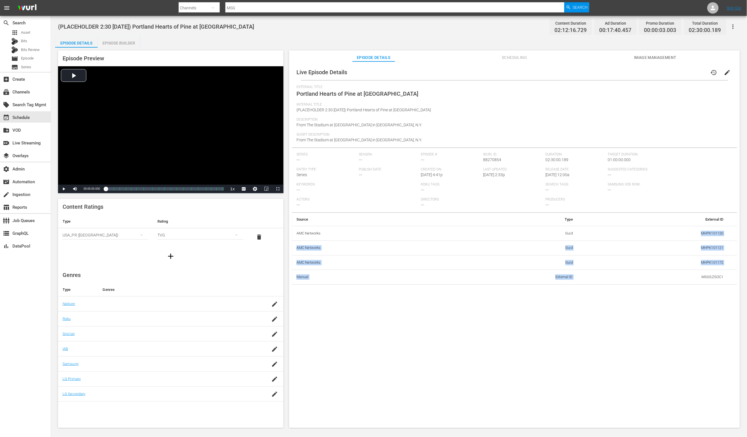
drag, startPoint x: 698, startPoint y: 233, endPoint x: 701, endPoint y: 210, distance: 23.5
click at [717, 272] on tbody "AMC Networks Guid MHPK101120 AMC Networks Guid MHPK101121 AMC Networks Guid MHP…" at bounding box center [514, 255] width 445 height 58
click at [715, 282] on td "MSGSZSOC1" at bounding box center [653, 277] width 151 height 15
drag, startPoint x: 697, startPoint y: 233, endPoint x: 726, endPoint y: 237, distance: 28.9
click at [726, 235] on tr "AMC Networks Guid MHPK101120" at bounding box center [514, 233] width 445 height 15
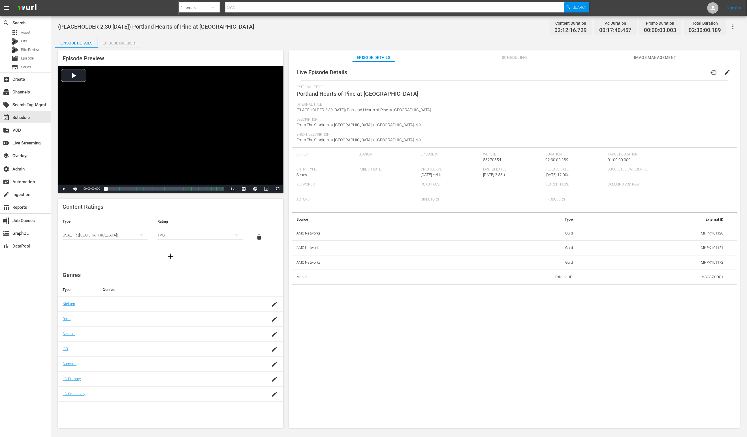
drag, startPoint x: 388, startPoint y: 362, endPoint x: 384, endPoint y: 355, distance: 7.9
click at [388, 362] on div "Live Episode Details history edit External Title Portland Hearts of Pine at [GE…" at bounding box center [514, 247] width 451 height 372
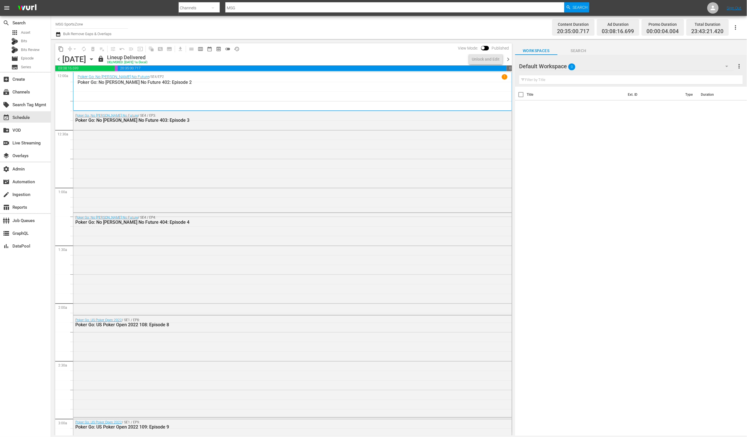
click at [509, 59] on span "chevron_right" at bounding box center [508, 59] width 7 height 7
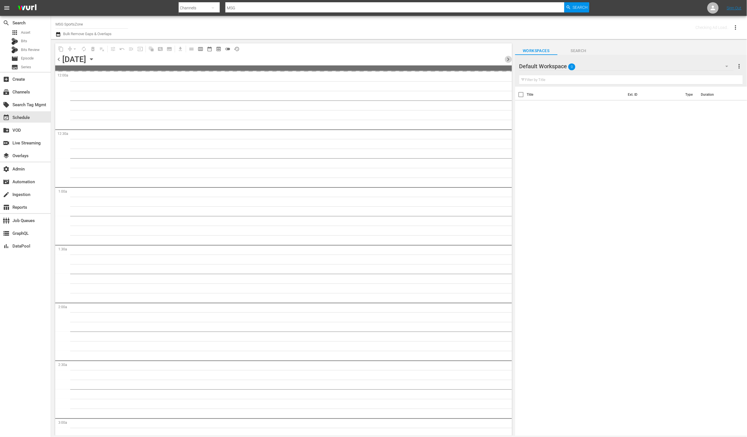
click at [509, 59] on span "chevron_right" at bounding box center [508, 59] width 7 height 7
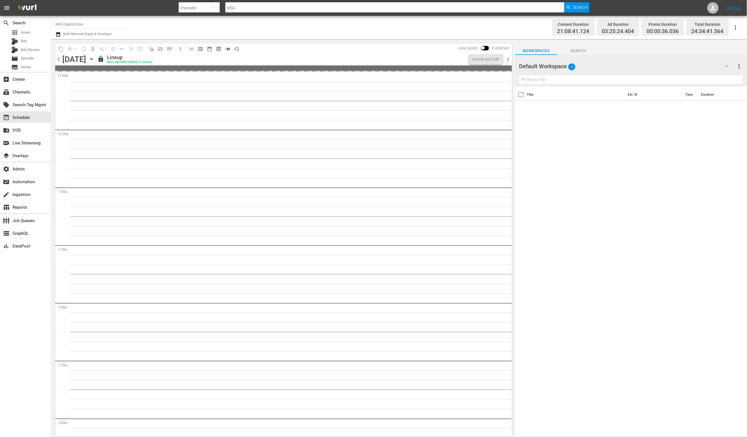
click at [508, 59] on span "chevron_right" at bounding box center [508, 59] width 7 height 7
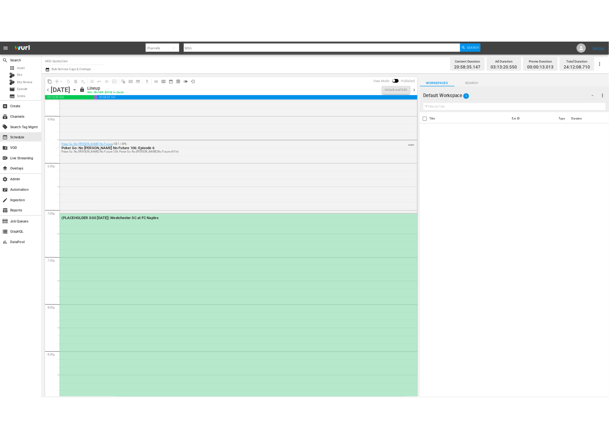
scroll to position [2222, 0]
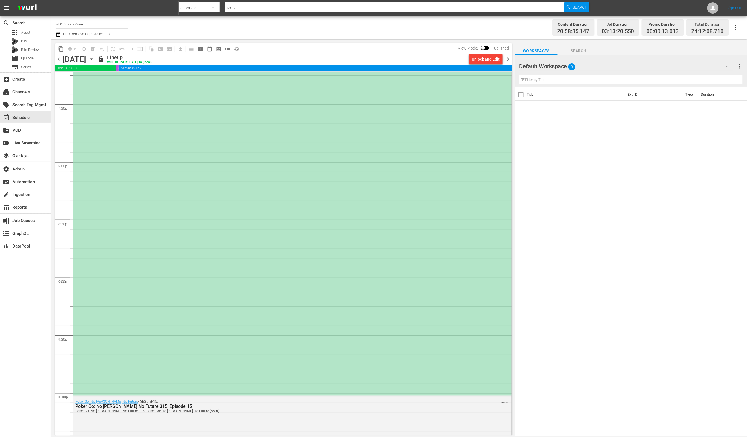
click at [282, 198] on div "(PLACEHOLDER 3:00 [DATE]) Westchester SC at FC Naples" at bounding box center [292, 223] width 439 height 345
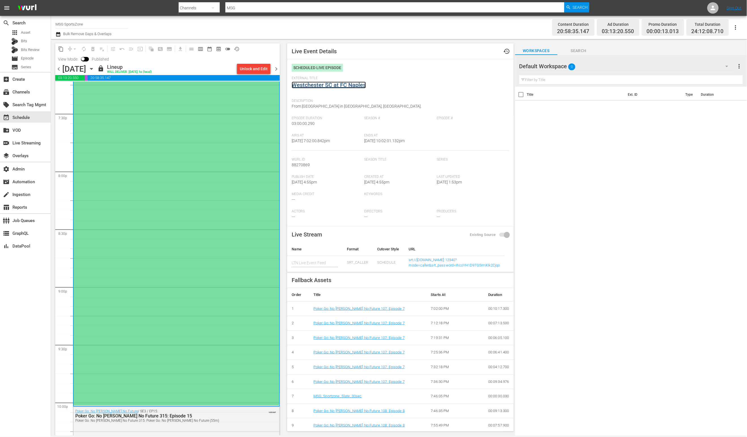
click at [341, 83] on link "Westchester SC at FC Naples" at bounding box center [329, 85] width 74 height 7
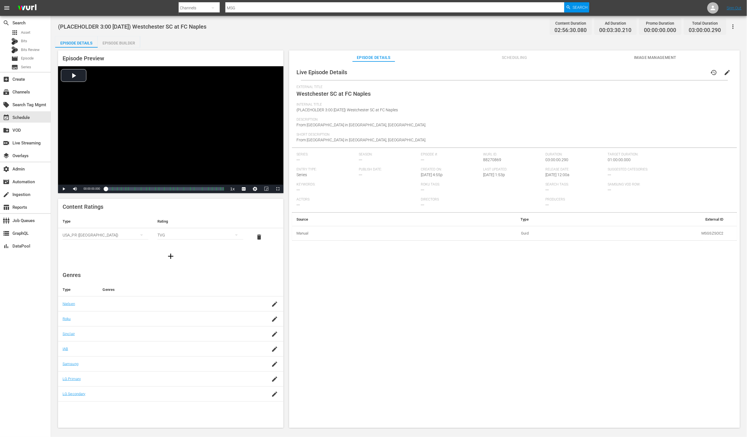
click at [458, 100] on div "External Title Westchester SC at FC Naples" at bounding box center [515, 94] width 436 height 18
click at [28, 32] on span "Asset" at bounding box center [25, 33] width 9 height 6
